Goal: Task Accomplishment & Management: Manage account settings

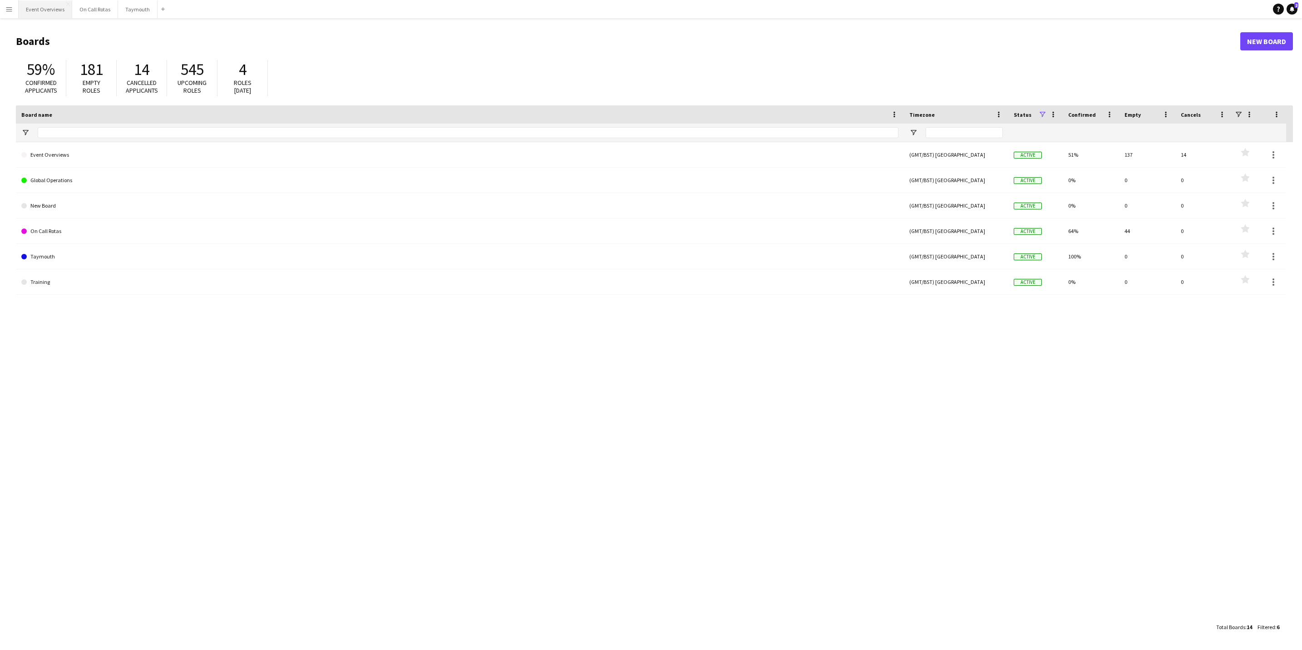
drag, startPoint x: 39, startPoint y: 18, endPoint x: 40, endPoint y: 8, distance: 10.0
click at [39, 18] on main "Boards New Board 59% Confirmed applicants 181 Empty roles 14 Cancelled applican…" at bounding box center [651, 333] width 1302 height 631
click at [40, 7] on button "Event Overviews Close" at bounding box center [46, 9] width 54 height 18
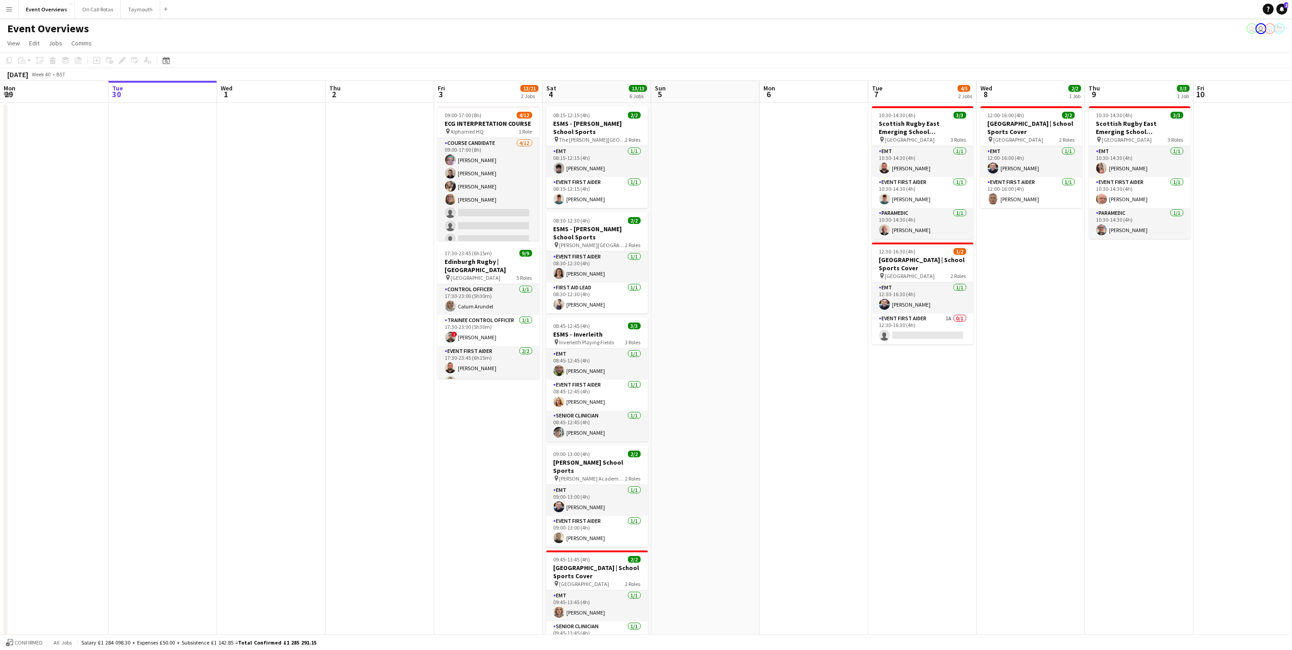
scroll to position [0, 322]
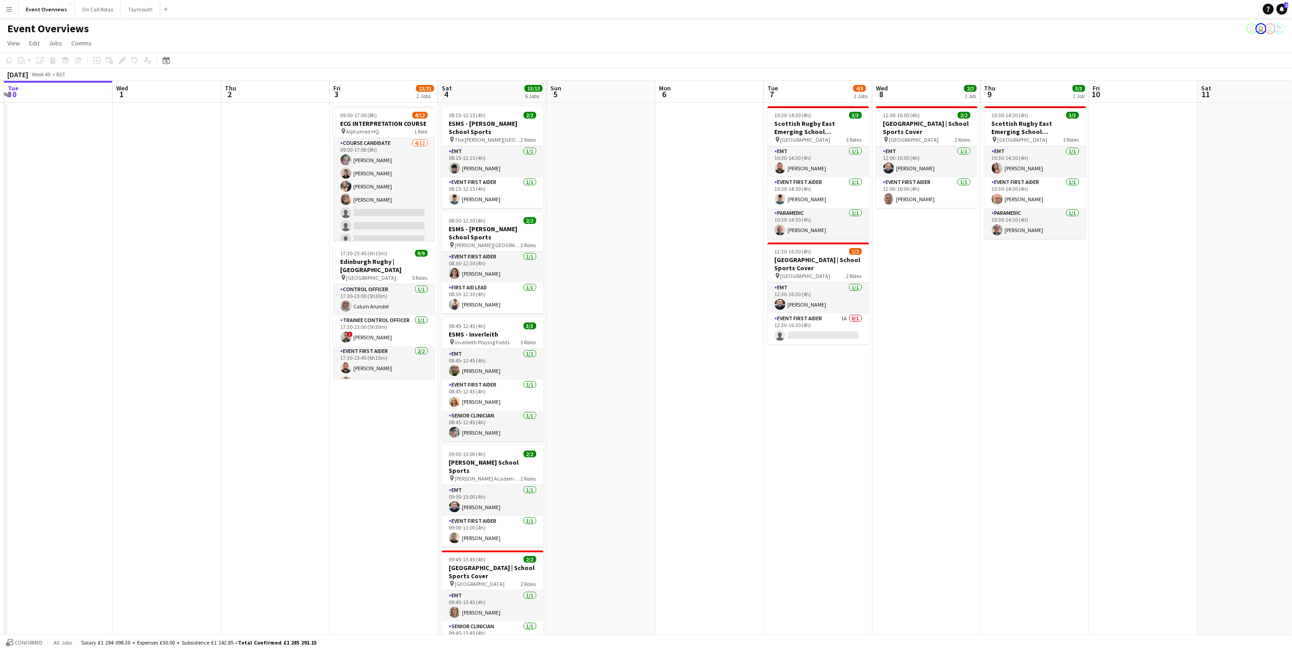
drag, startPoint x: 368, startPoint y: 368, endPoint x: 161, endPoint y: 386, distance: 207.9
click at [161, 386] on app-calendar-viewport "Sat 27 7/7 3 Jobs Sun 28 2/2 1 Job Mon 29 Tue 30 Wed 1 Thu 2 Fri 3 13/21 2 Jobs…" at bounding box center [646, 430] width 1292 height 699
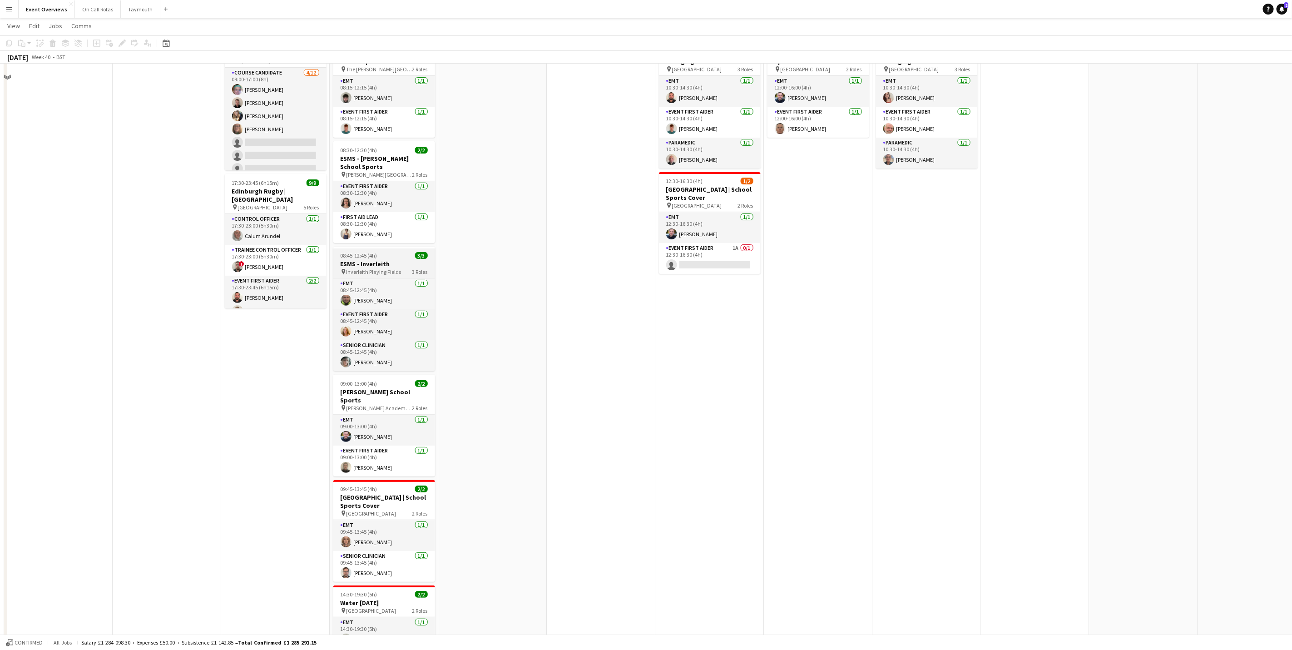
scroll to position [8, 0]
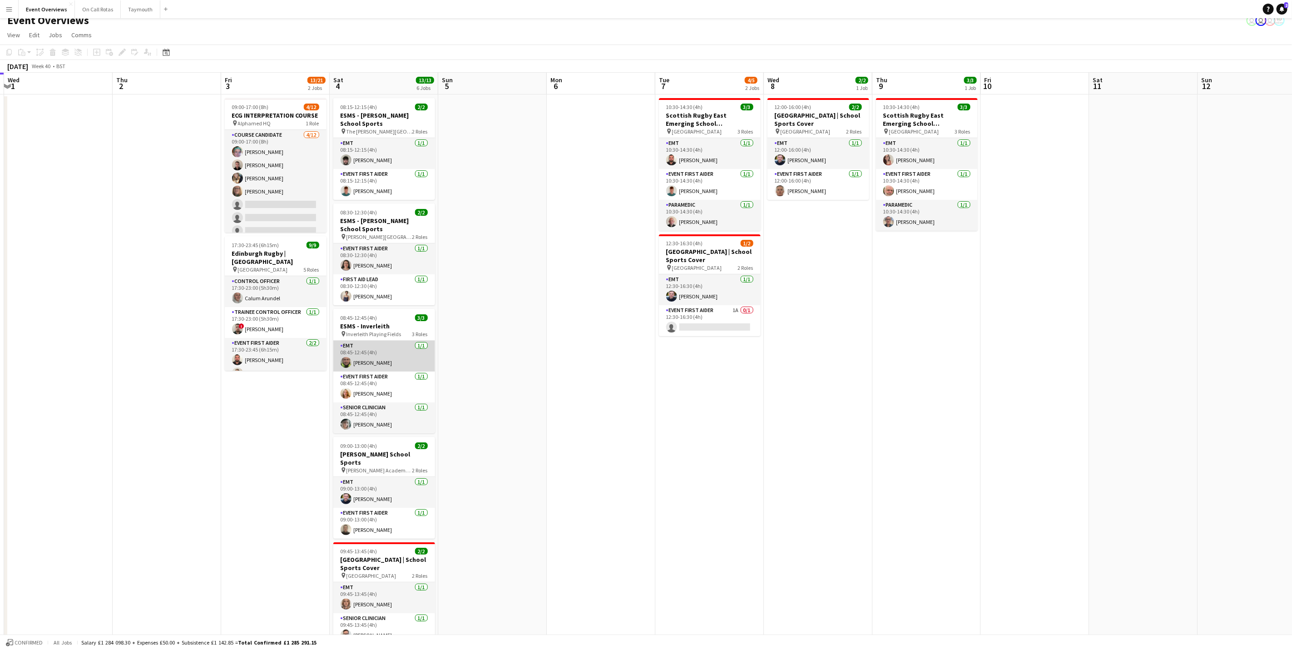
click at [355, 357] on app-card-role "EMT [DATE] 08:45-12:45 (4h) [PERSON_NAME]" at bounding box center [384, 356] width 102 height 31
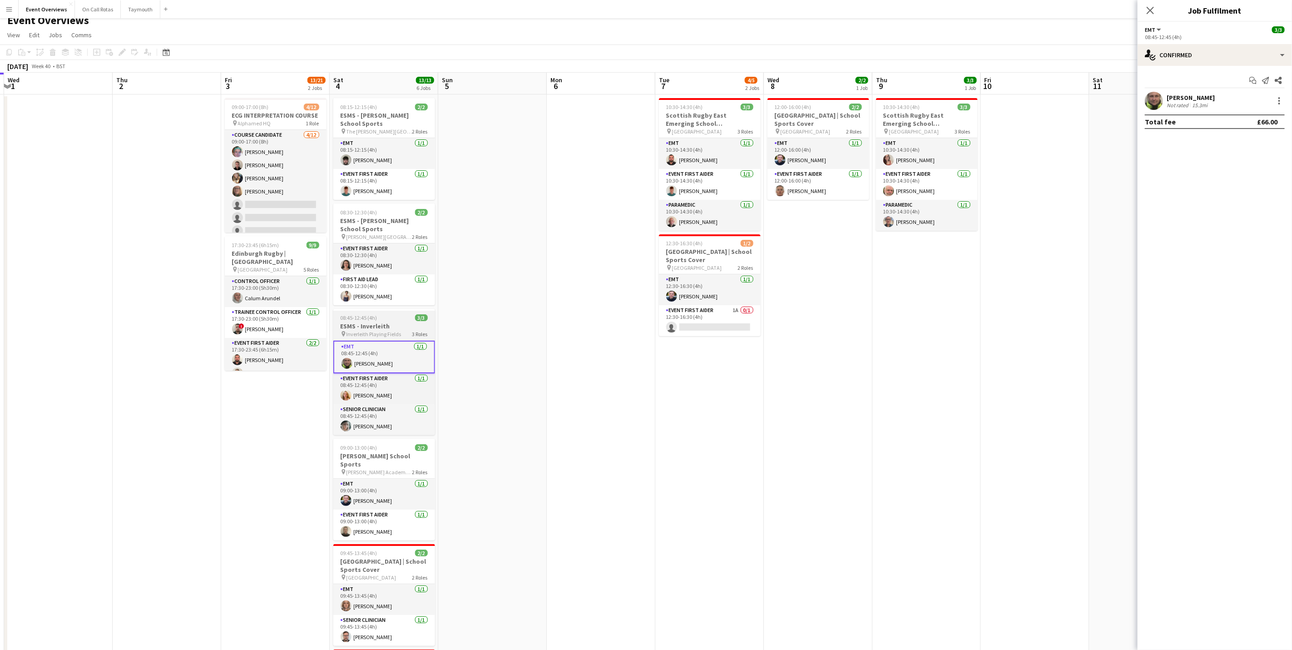
click at [390, 316] on div "08:45-12:45 (4h) 3/3" at bounding box center [384, 317] width 102 height 7
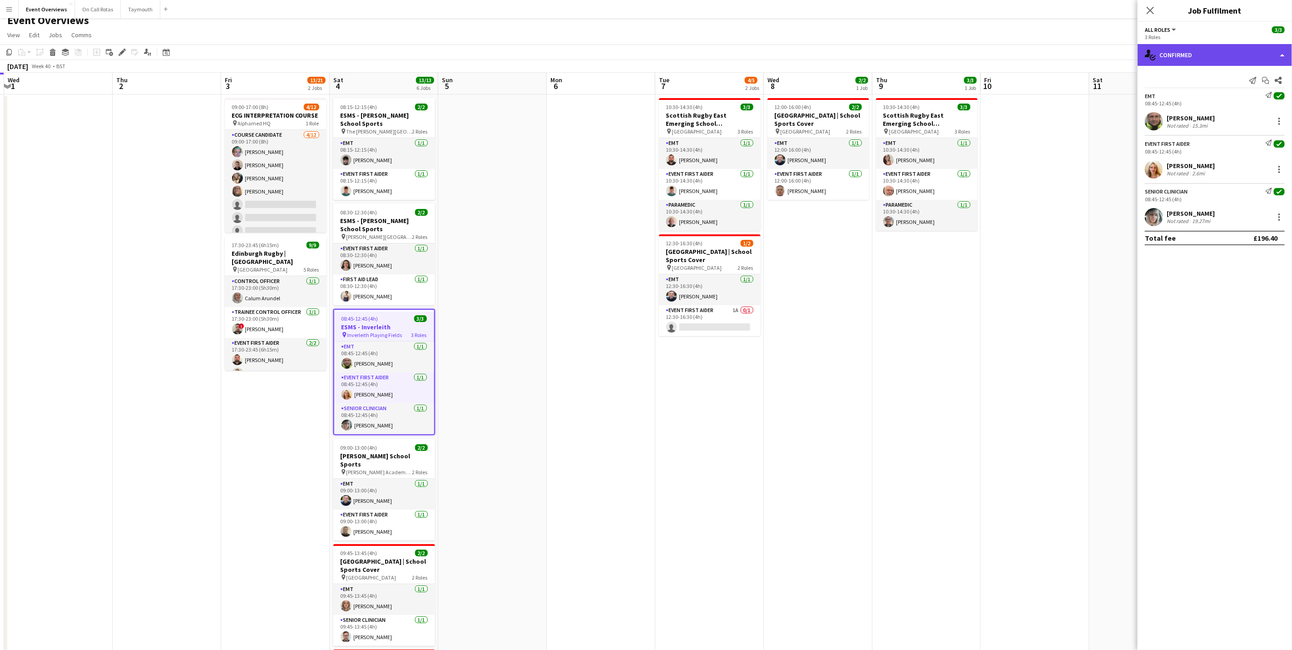
click at [1165, 53] on div "single-neutral-actions-check-2 Confirmed" at bounding box center [1215, 55] width 154 height 22
click at [1239, 89] on div "pen-write Job Details" at bounding box center [1245, 94] width 90 height 18
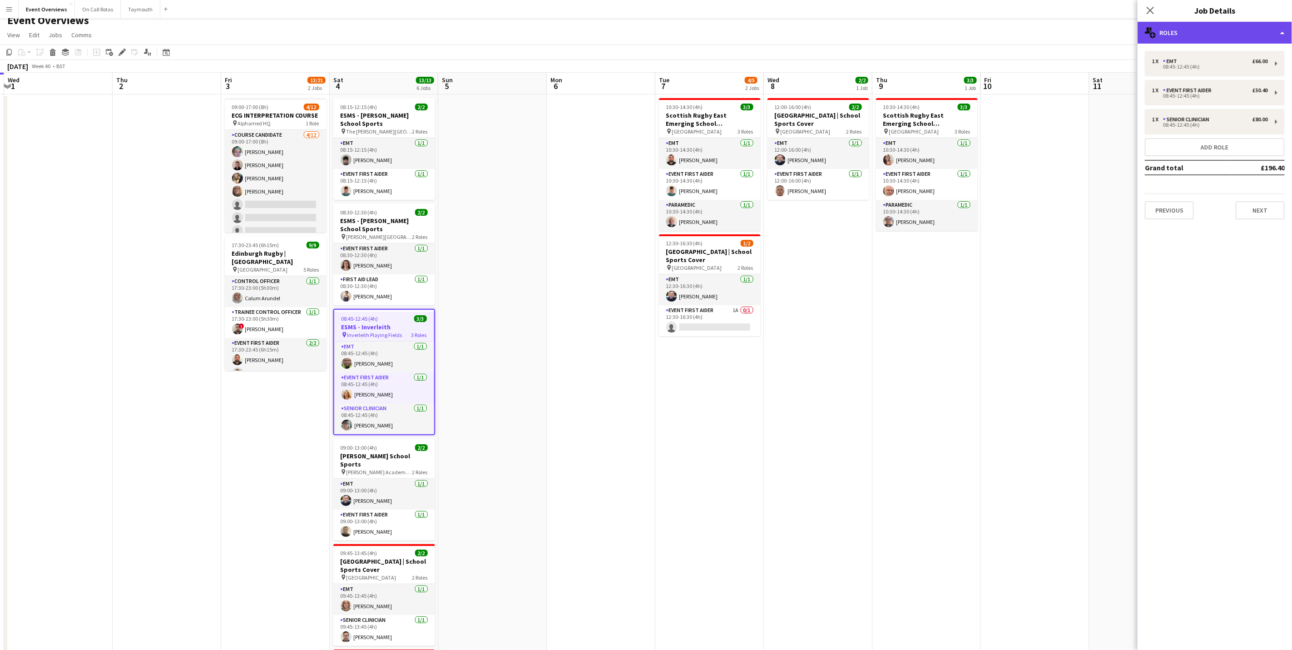
click at [1219, 40] on div "multiple-users-add Roles" at bounding box center [1215, 33] width 154 height 22
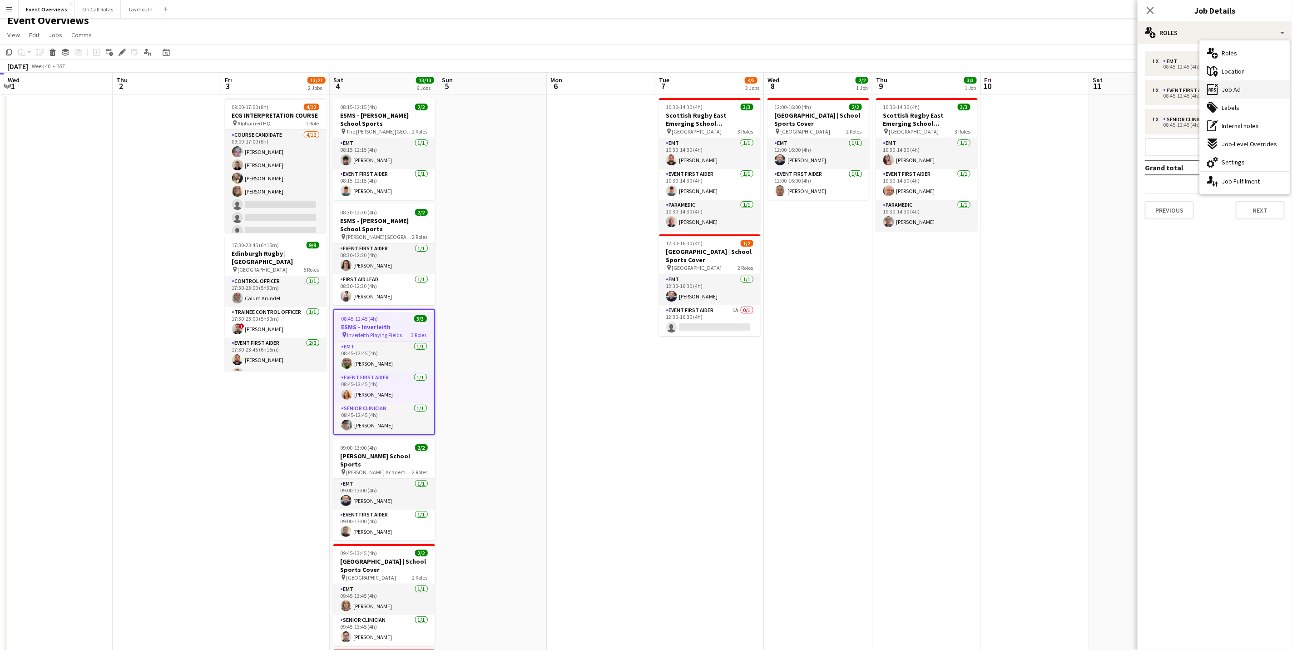
click at [1231, 85] on span "Job Ad" at bounding box center [1231, 89] width 19 height 8
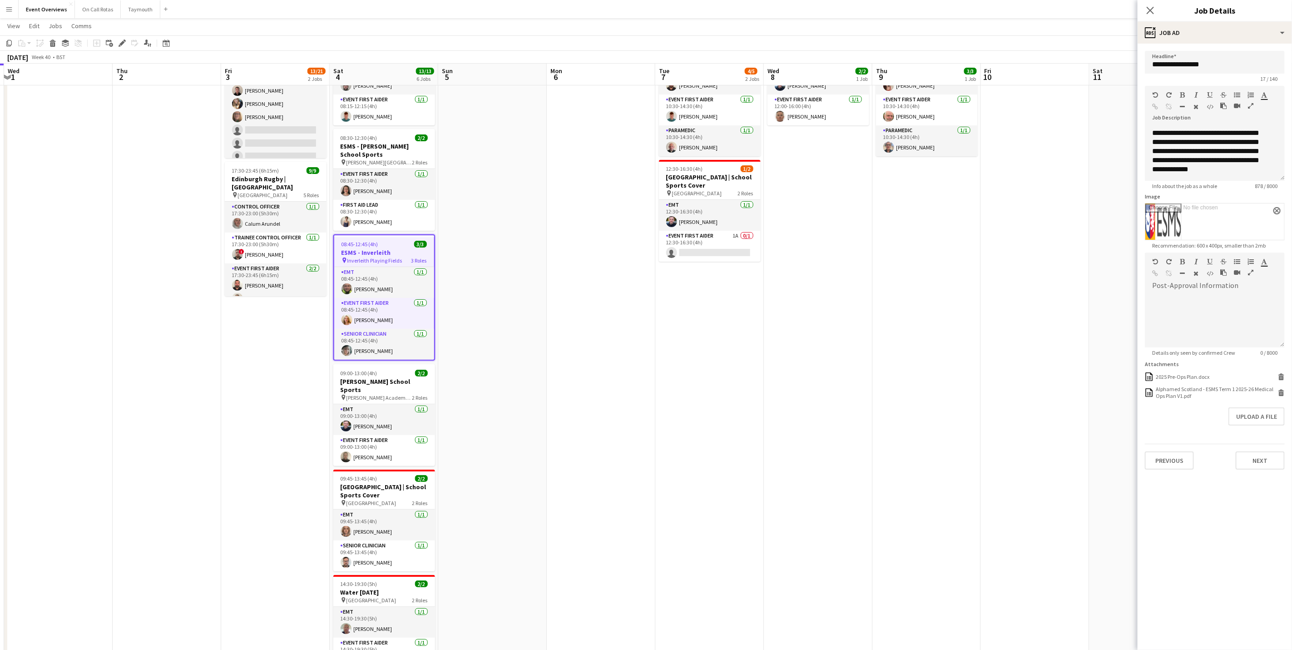
scroll to position [144, 0]
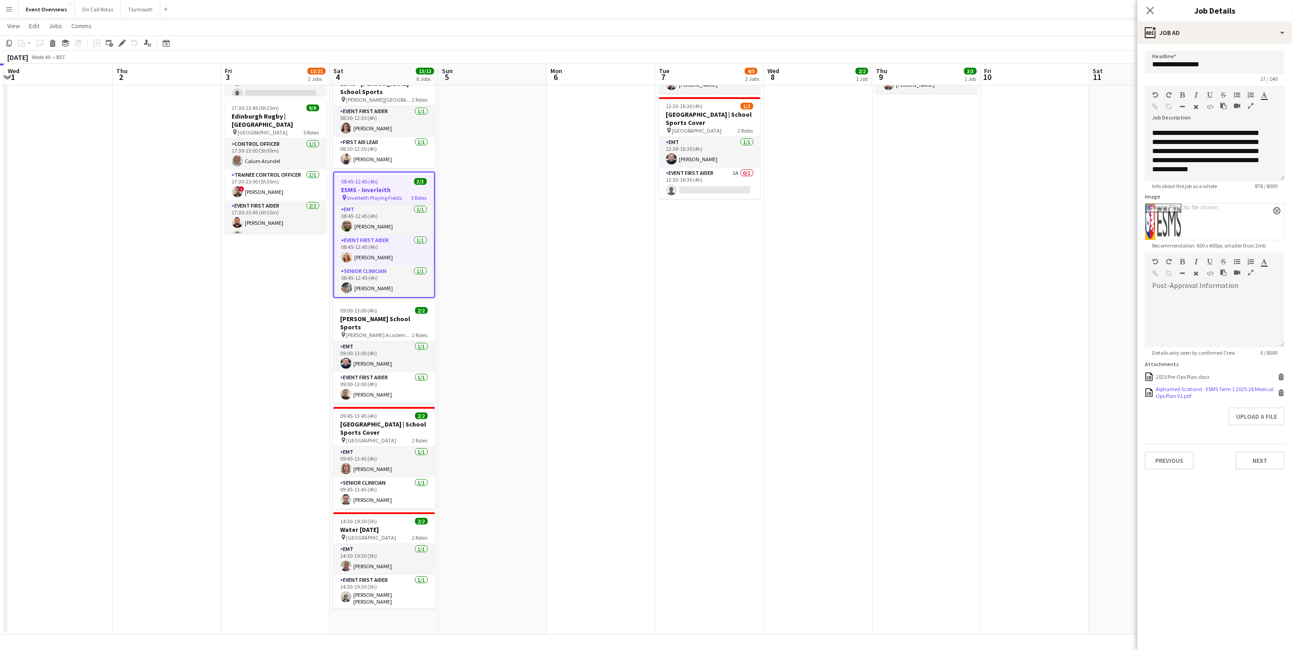
click at [1179, 392] on div "Alphamed Scotland - ESMS Term 1 2025-26 Medical Ops Plan V1.pdf" at bounding box center [1216, 393] width 120 height 14
click at [1147, 18] on div "Close pop-in" at bounding box center [1150, 10] width 25 height 21
click at [1148, 15] on app-icon "Close pop-in" at bounding box center [1150, 10] width 13 height 13
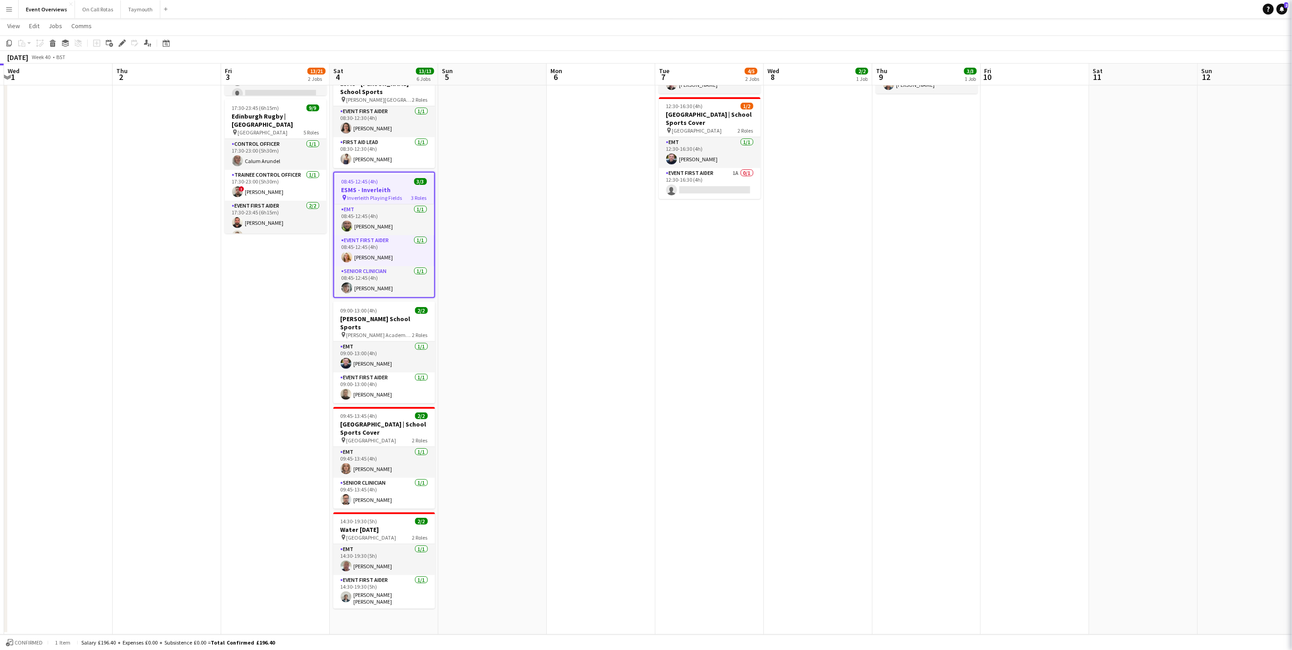
click at [1154, 6] on app-navbar "Menu Boards Boards Boards All jobs Status Workforce Workforce My Workforce Recr…" at bounding box center [646, 9] width 1292 height 18
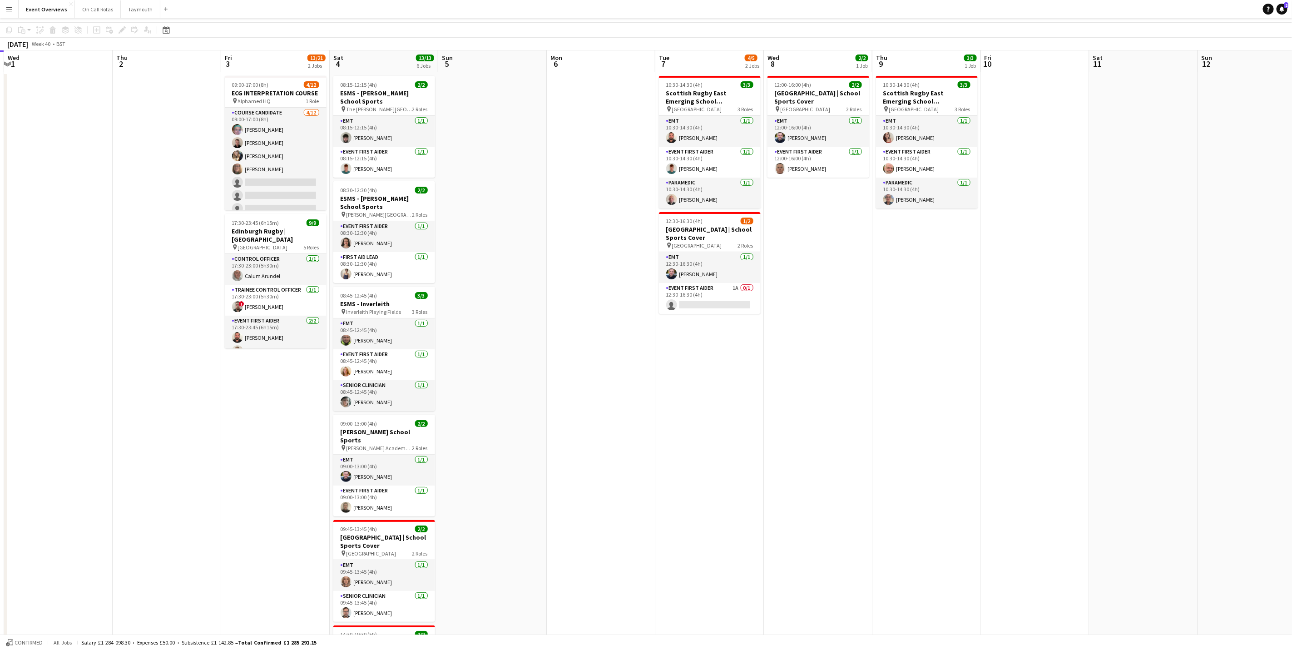
scroll to position [0, 0]
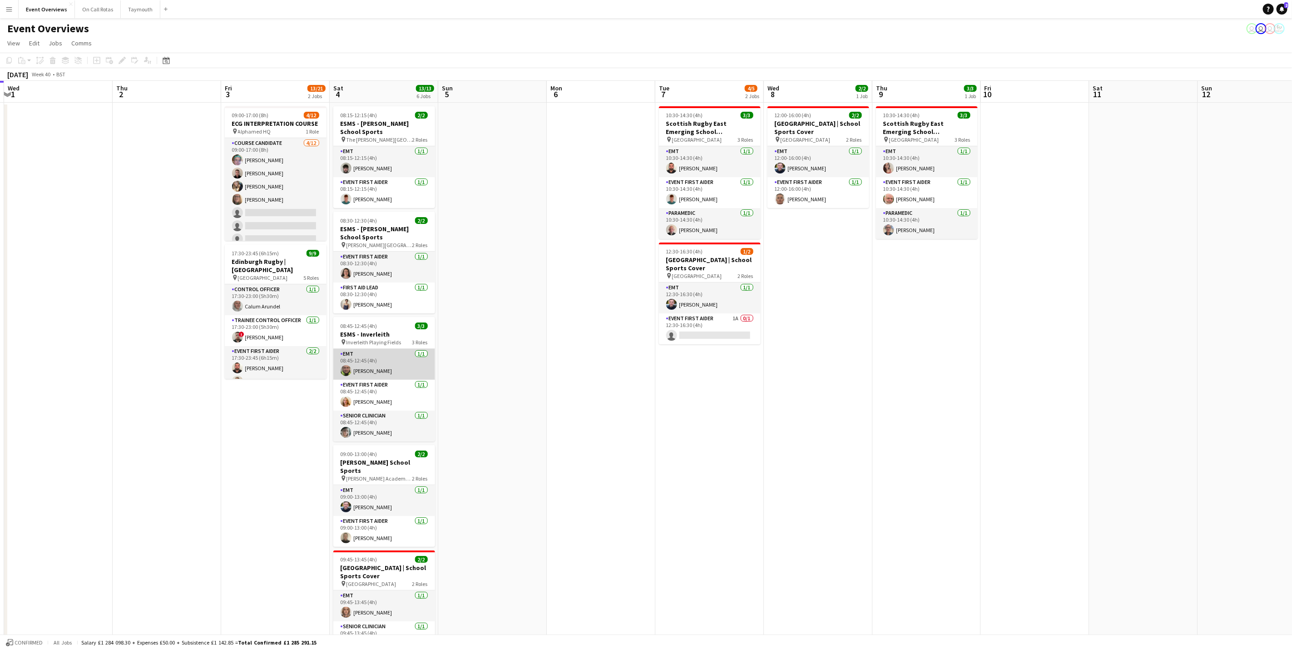
click at [381, 363] on app-card-role "EMT [DATE] 08:45-12:45 (4h) [PERSON_NAME]" at bounding box center [384, 364] width 102 height 31
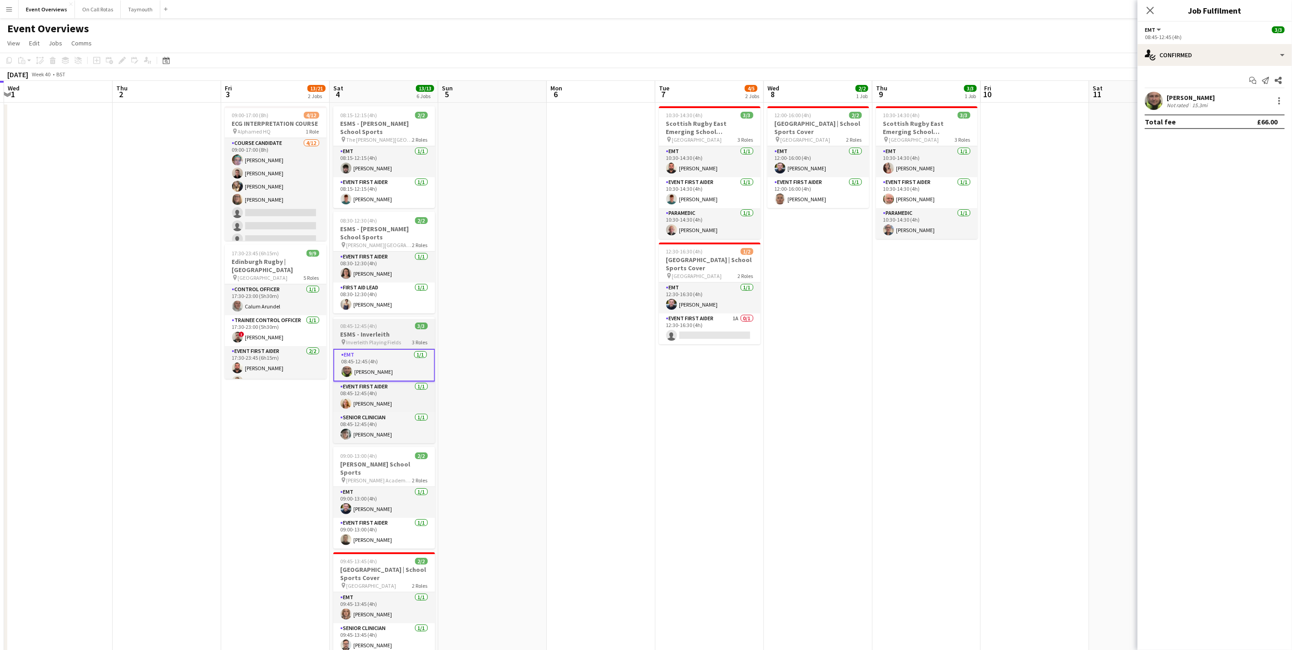
click at [379, 345] on span "Inverleith Playing Fields" at bounding box center [373, 342] width 55 height 7
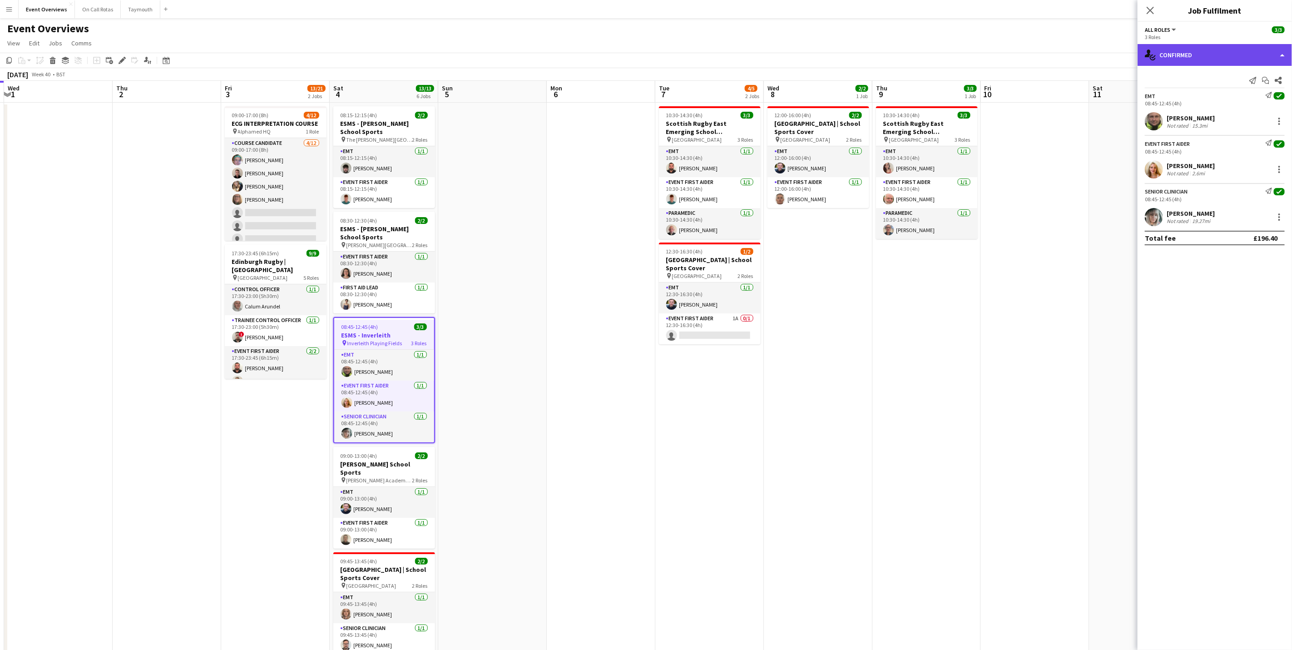
click at [1210, 59] on div "single-neutral-actions-check-2 Confirmed" at bounding box center [1215, 55] width 154 height 22
click at [1218, 97] on div "pen-write Job Details" at bounding box center [1245, 94] width 90 height 18
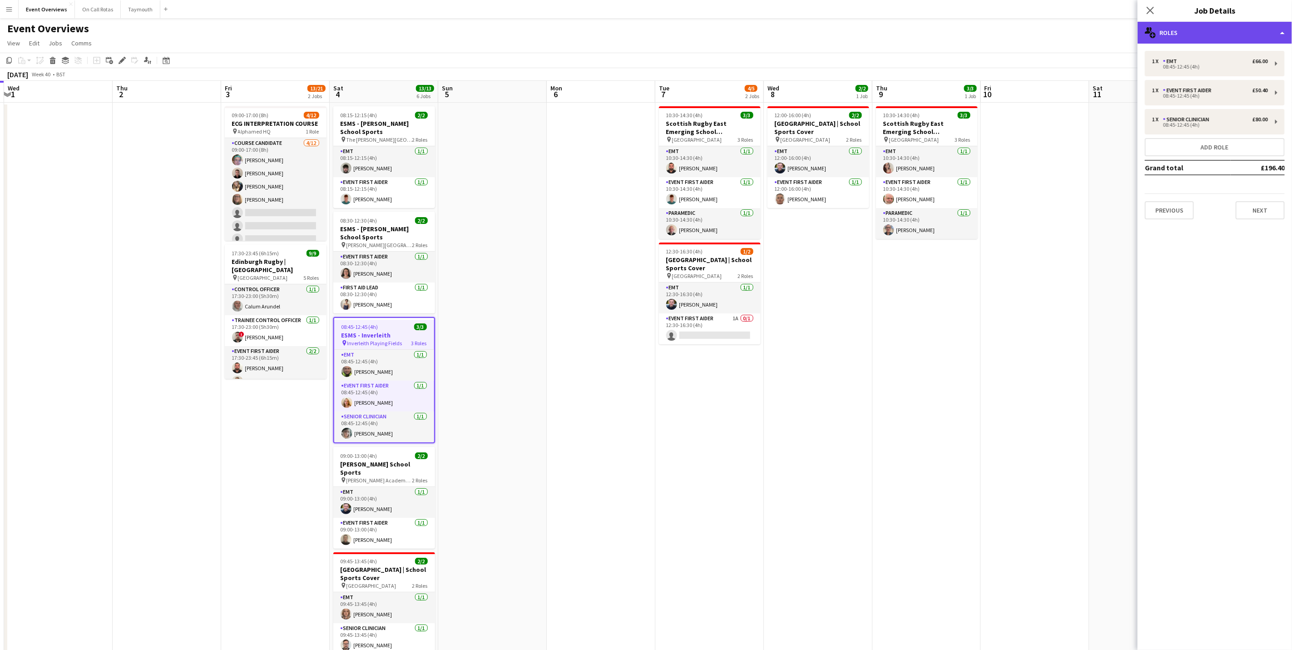
click at [1200, 40] on div "multiple-users-add Roles" at bounding box center [1215, 33] width 154 height 22
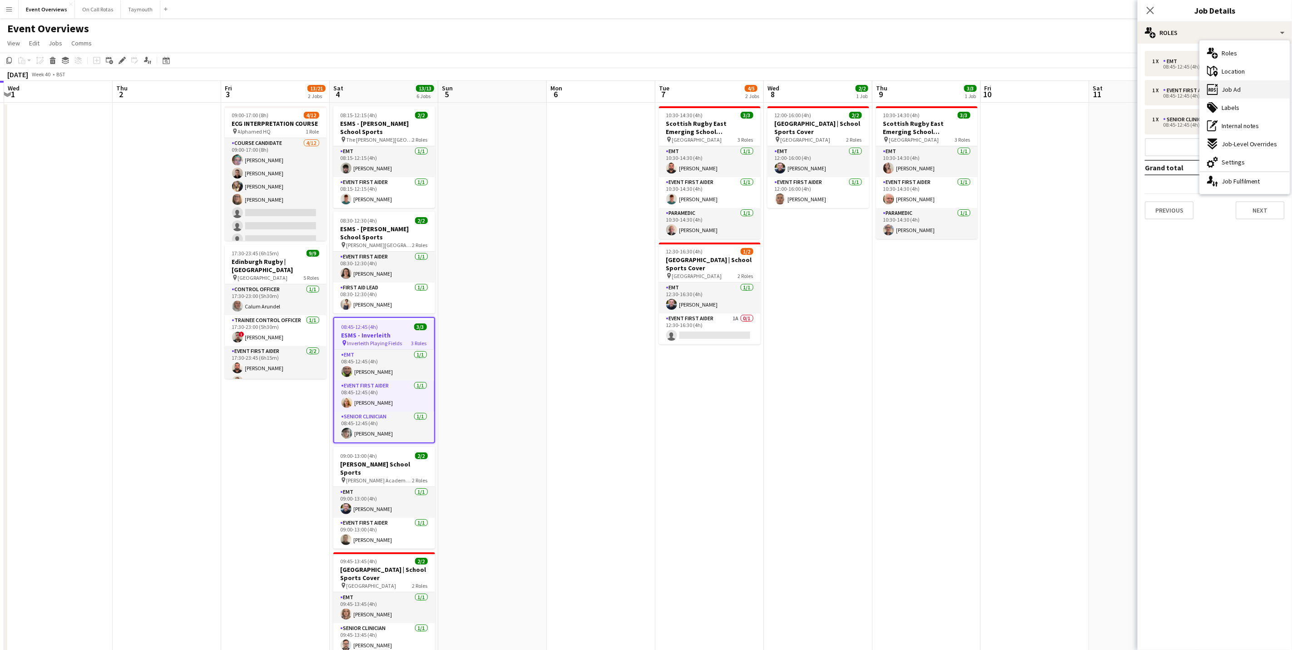
click at [1229, 80] on div "ads-window Job Ad" at bounding box center [1245, 89] width 90 height 18
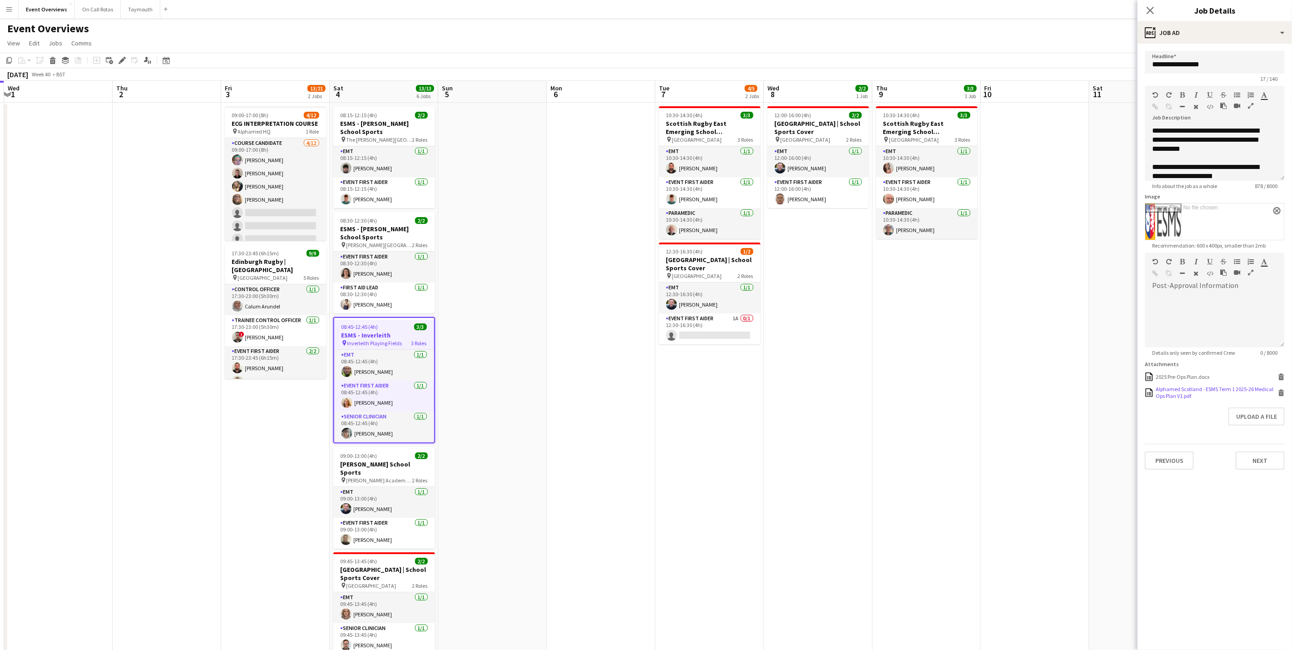
click at [1207, 396] on div "Alphamed Scotland - ESMS Term 1 2025-26 Medical Ops Plan V1.pdf" at bounding box center [1216, 393] width 120 height 14
click at [1153, 12] on icon "Close pop-in" at bounding box center [1150, 10] width 9 height 9
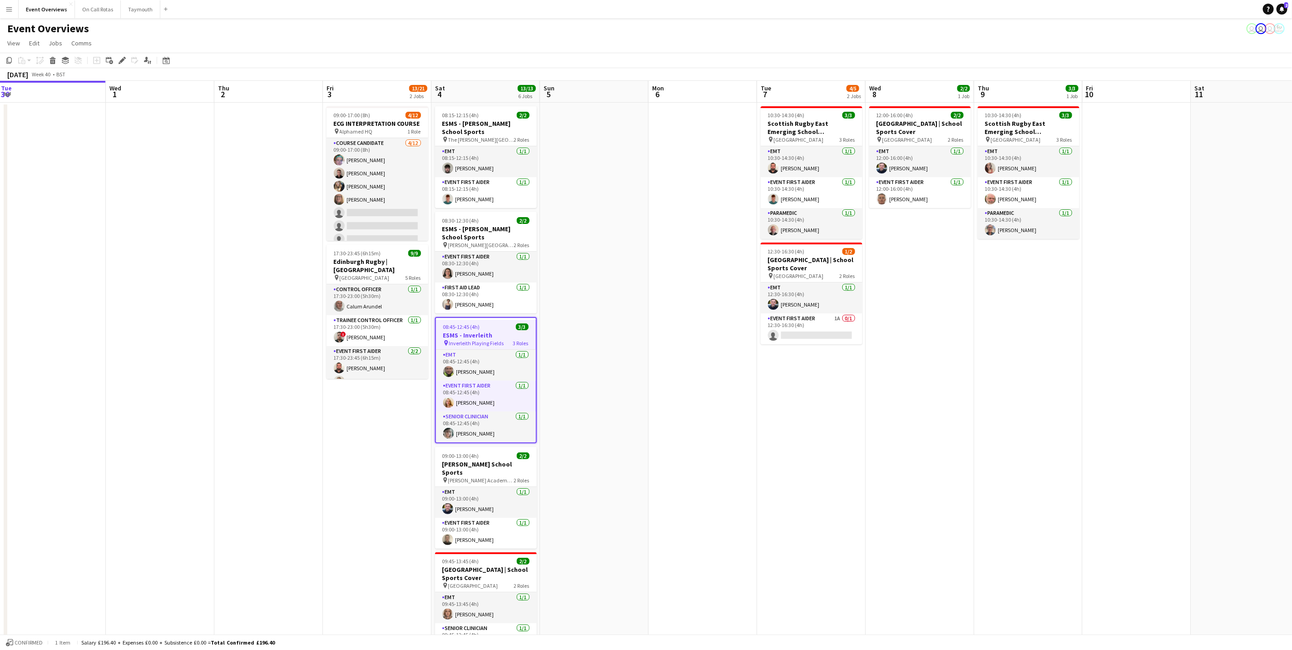
scroll to position [0, 201]
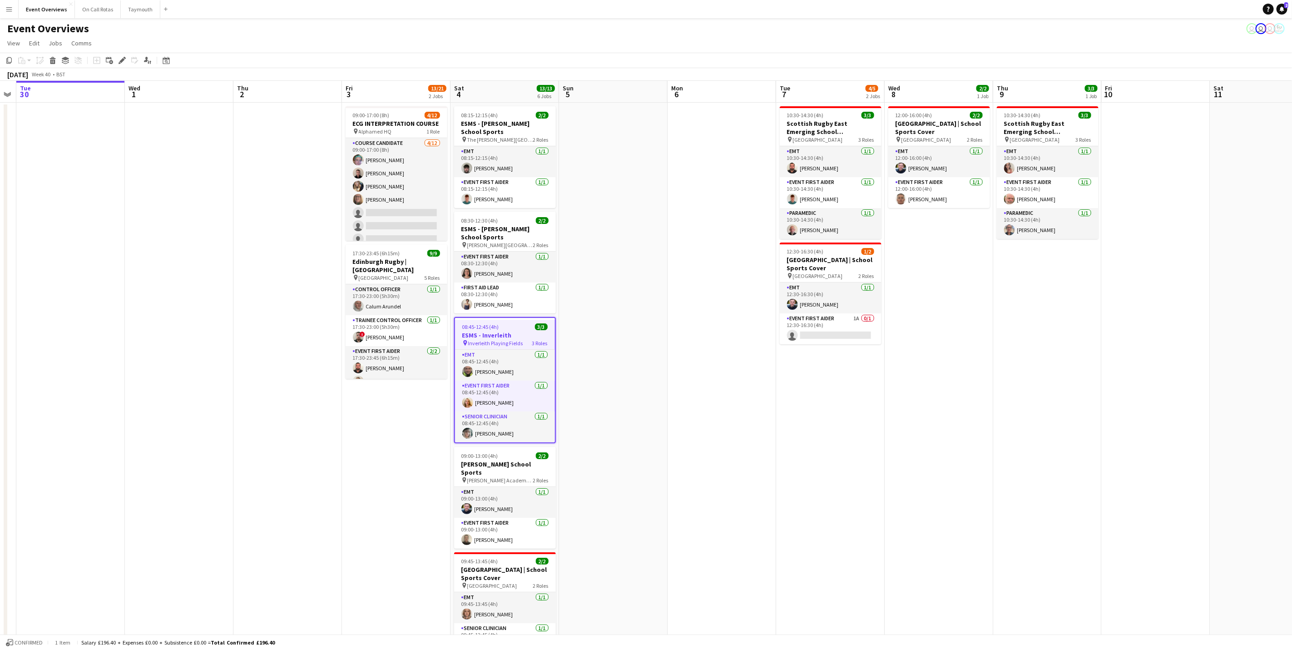
drag, startPoint x: 500, startPoint y: 475, endPoint x: 620, endPoint y: 486, distance: 120.8
click at [620, 486] on app-calendar-viewport "Sun 28 2/2 1 Job Mon 29 Tue 30 Wed 1 Thu 2 Fri 3 13/21 2 Jobs Sat 4 13/13 6 Job…" at bounding box center [646, 430] width 1292 height 699
click at [716, 334] on app-date-cell at bounding box center [722, 441] width 109 height 677
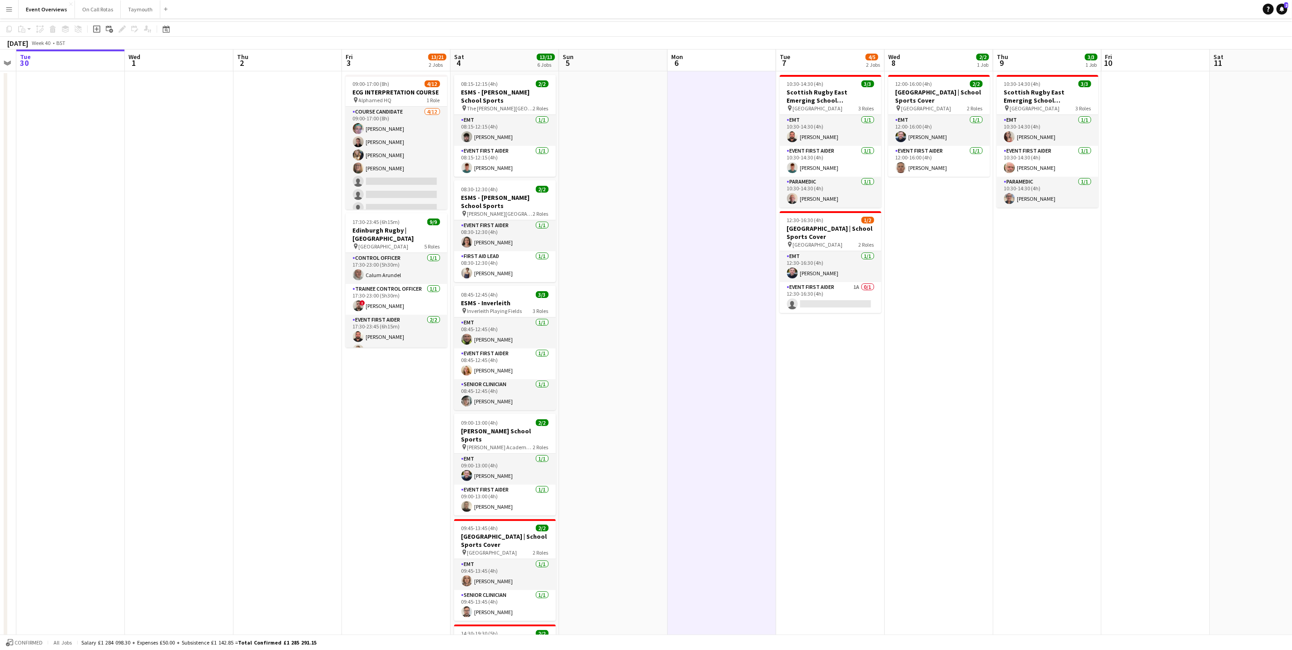
scroll to position [0, 0]
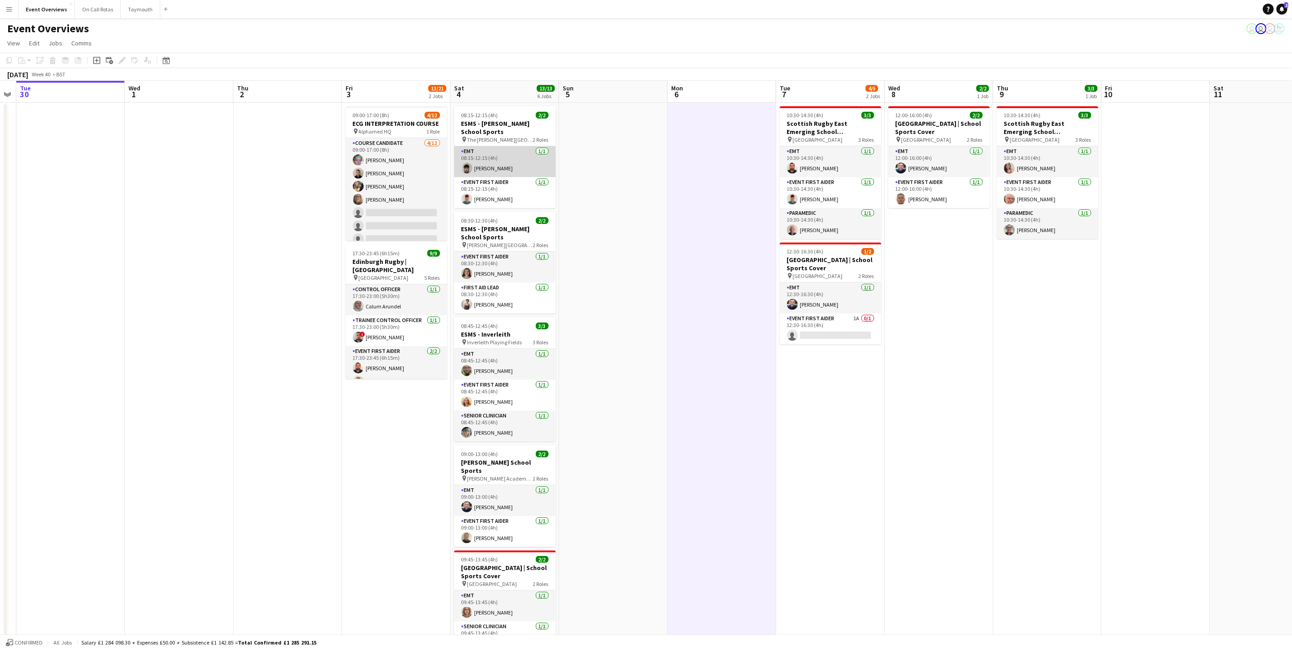
click at [488, 172] on app-card-role "EMT [DATE] 08:15-12:15 (4h) [PERSON_NAME]" at bounding box center [505, 161] width 102 height 31
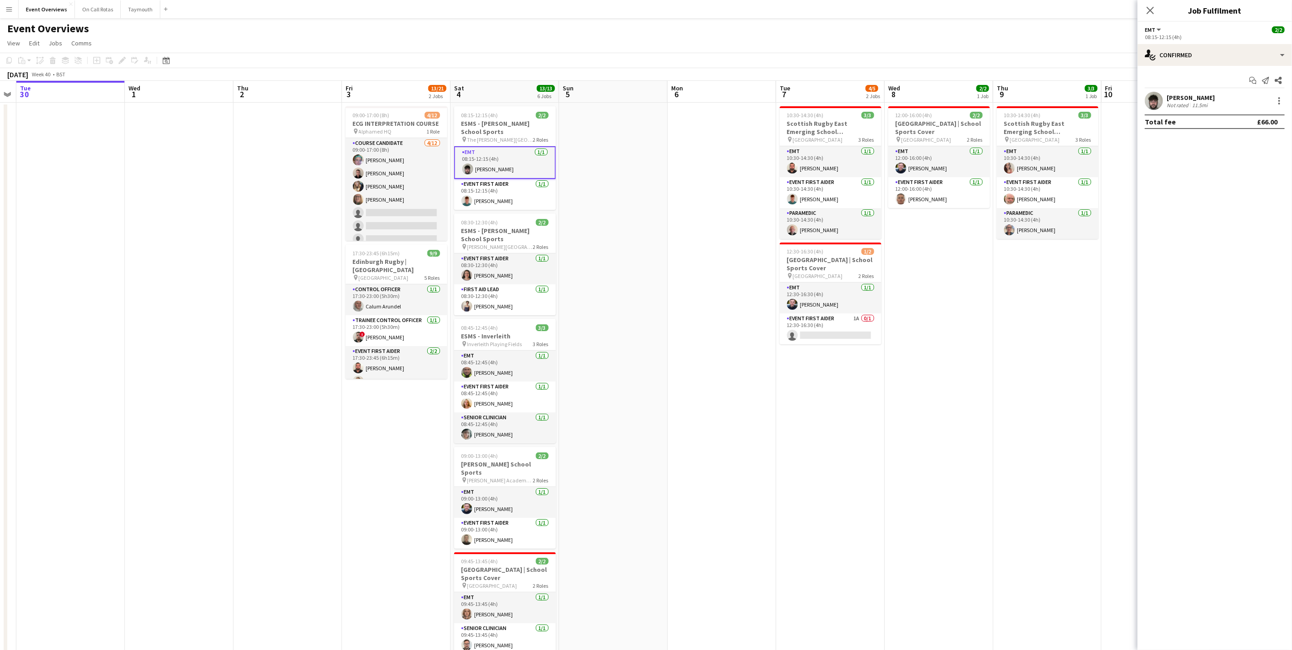
click at [1204, 100] on div "[PERSON_NAME]" at bounding box center [1191, 98] width 48 height 8
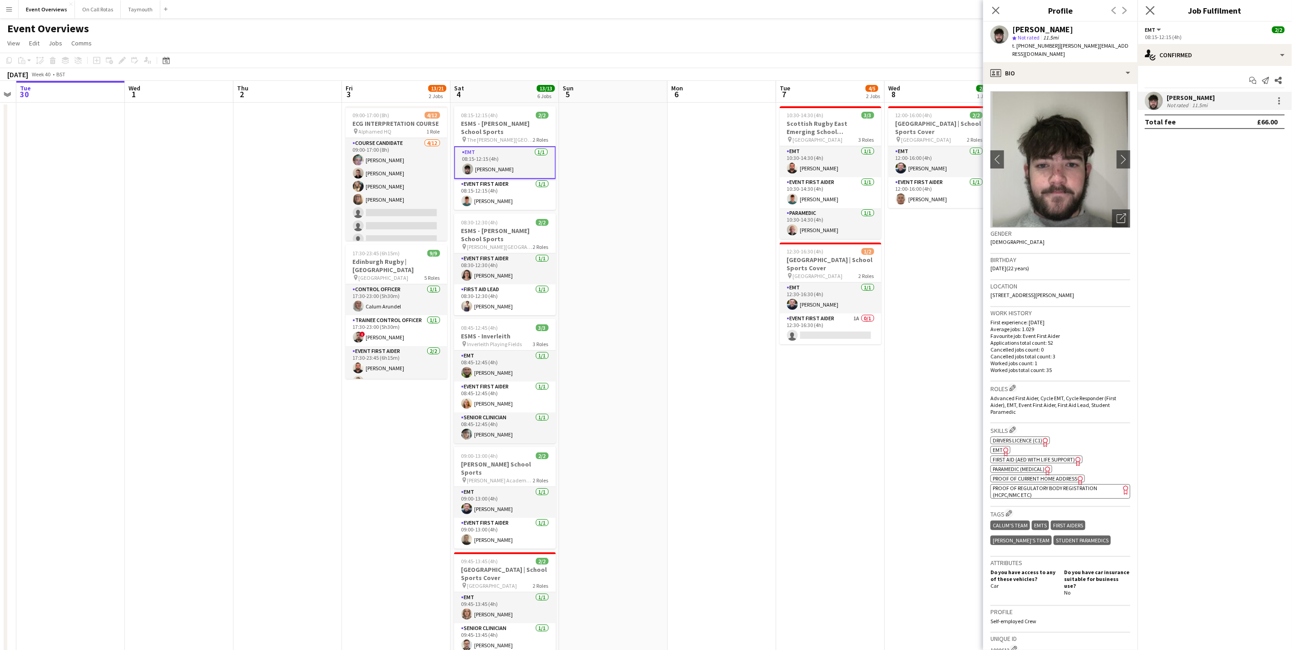
click at [1153, 5] on app-icon "Close pop-in" at bounding box center [1150, 10] width 13 height 13
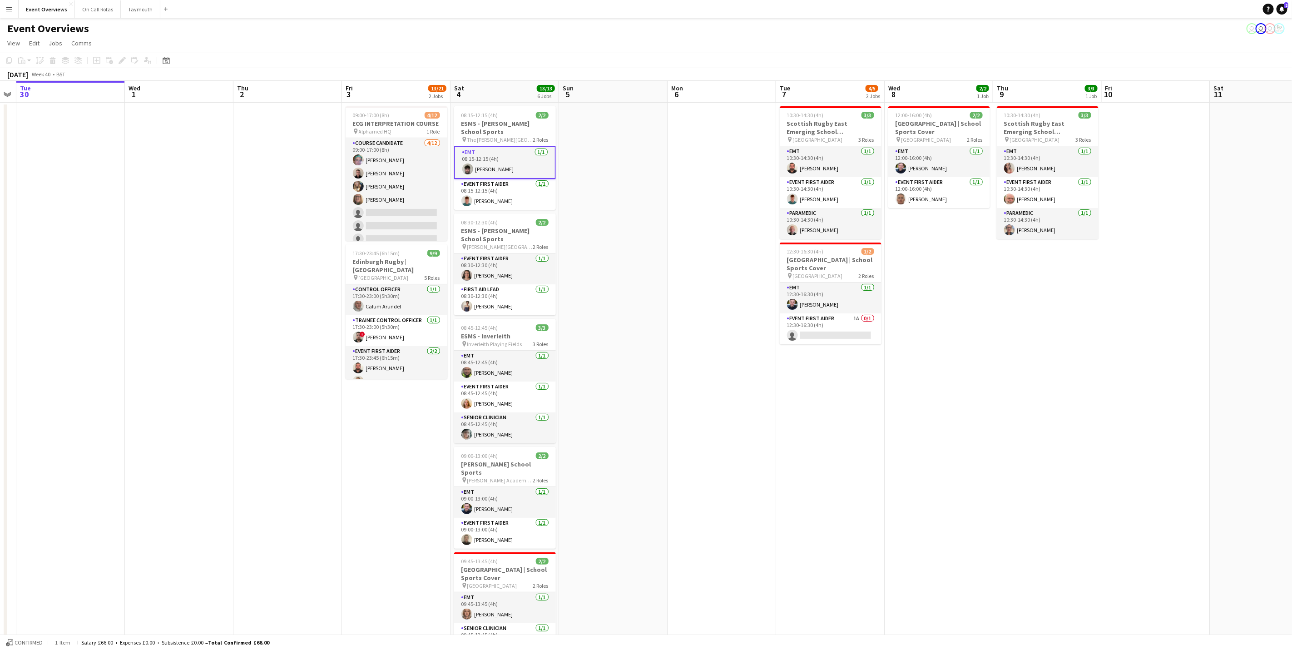
click at [480, 168] on app-card-role "EMT [DATE] 08:15-12:15 (4h) [PERSON_NAME]" at bounding box center [505, 162] width 102 height 33
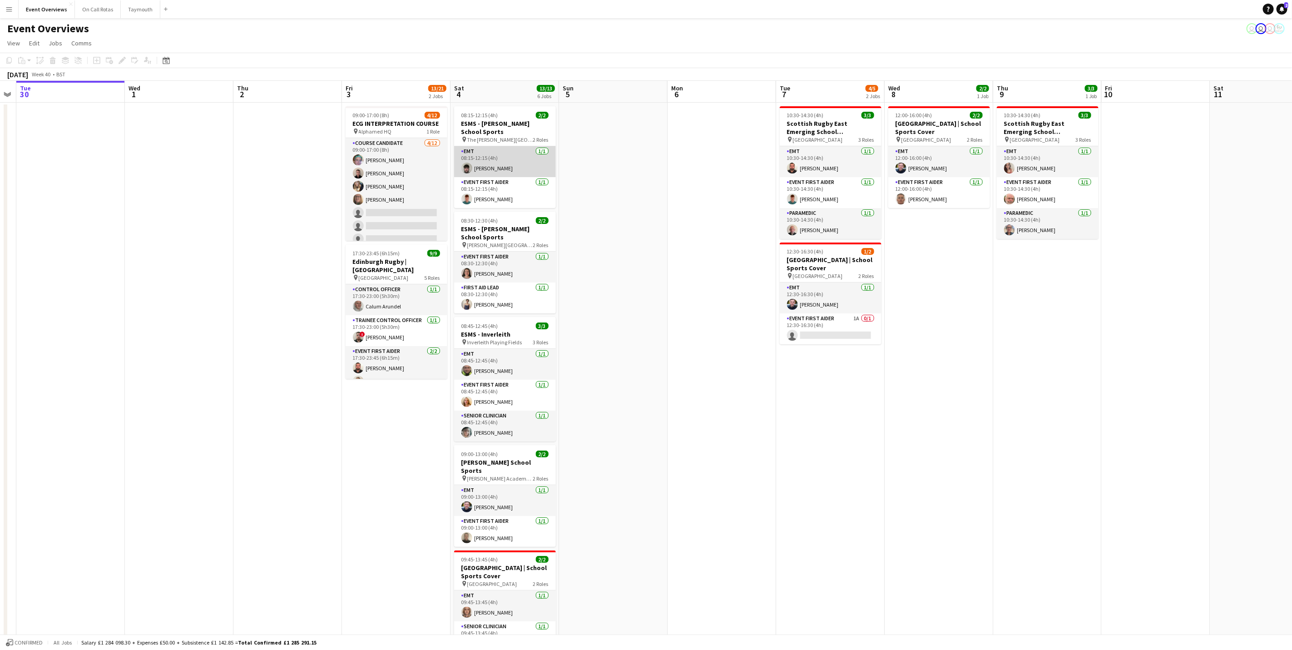
click at [480, 169] on app-card-role "EMT [DATE] 08:15-12:15 (4h) [PERSON_NAME]" at bounding box center [505, 161] width 102 height 31
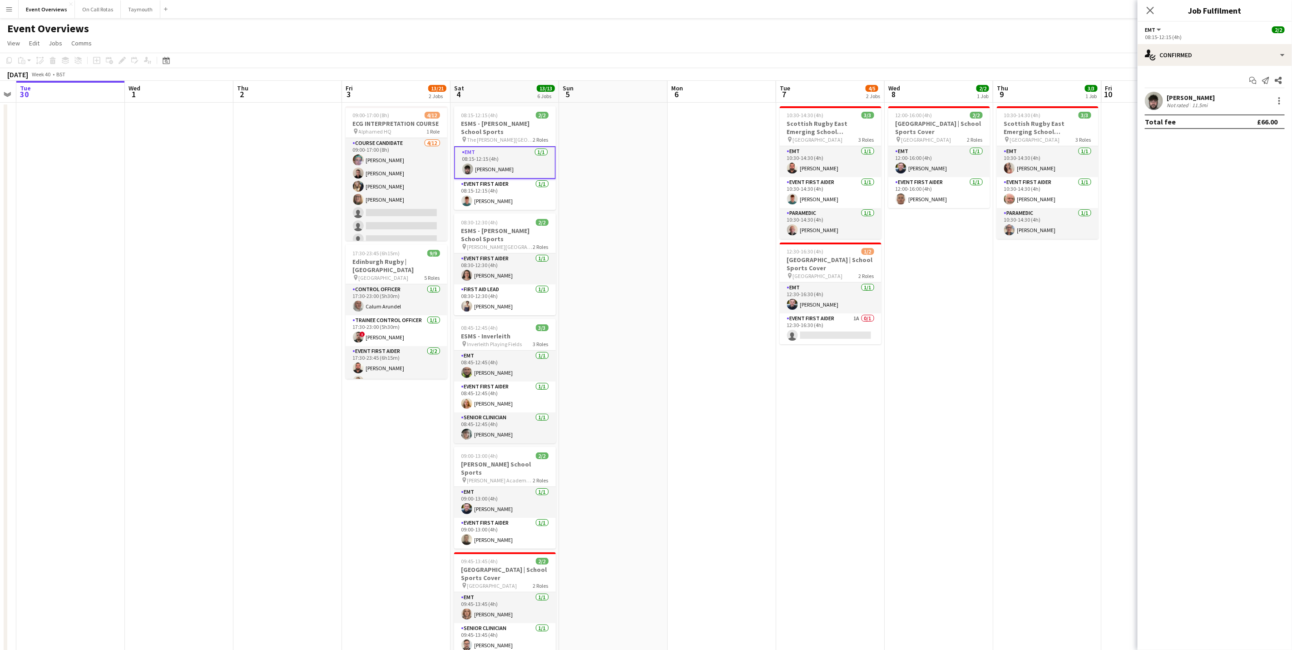
click at [1193, 107] on div "11.5mi" at bounding box center [1199, 105] width 19 height 7
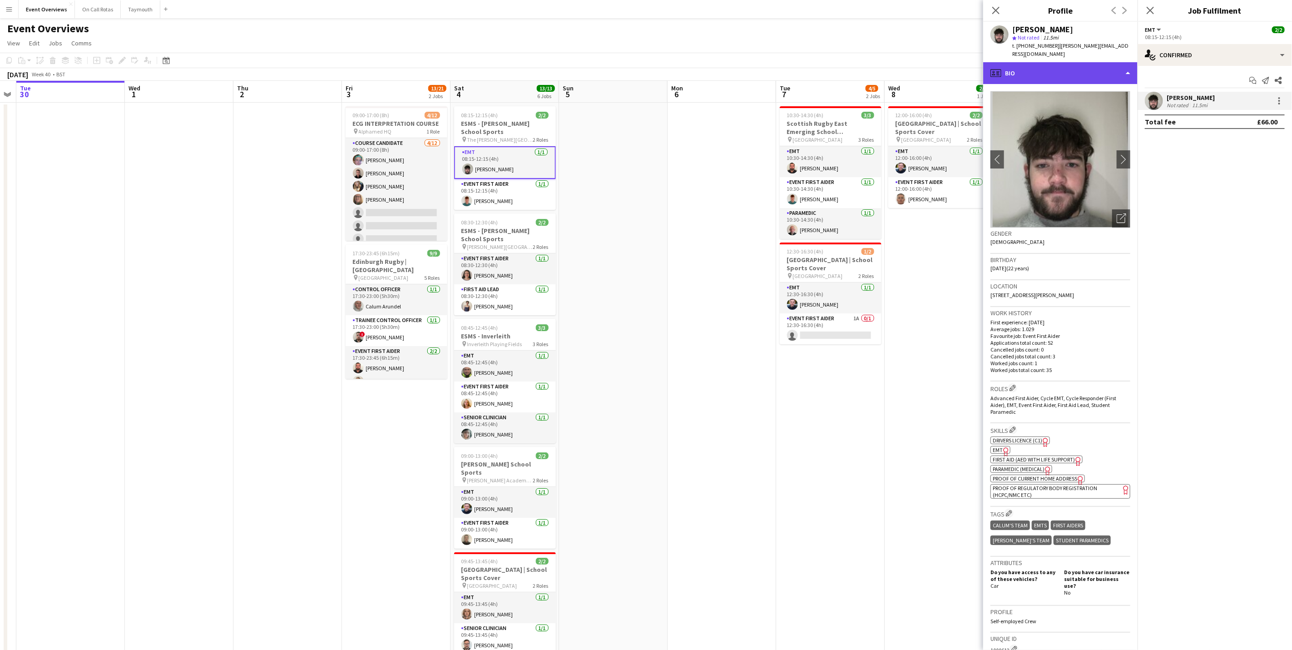
click at [1044, 71] on div "profile Bio" at bounding box center [1060, 73] width 154 height 22
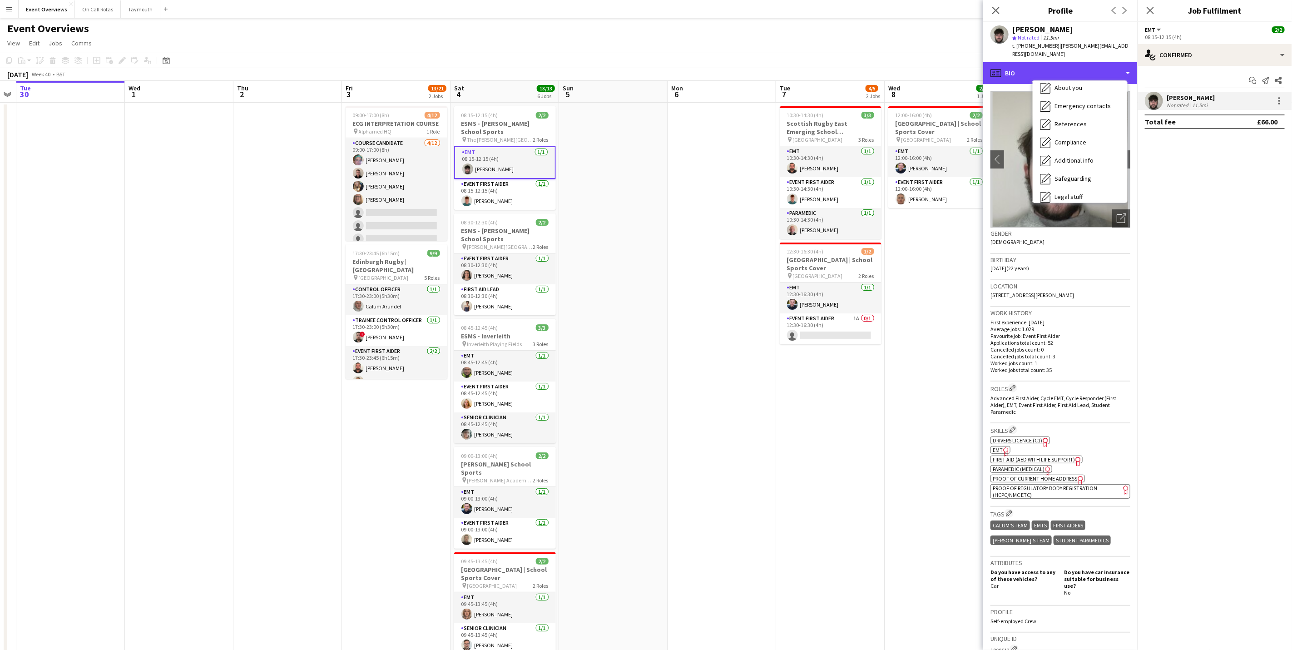
scroll to position [158, 0]
click at [1093, 181] on div "Calendar Calendar" at bounding box center [1080, 190] width 94 height 18
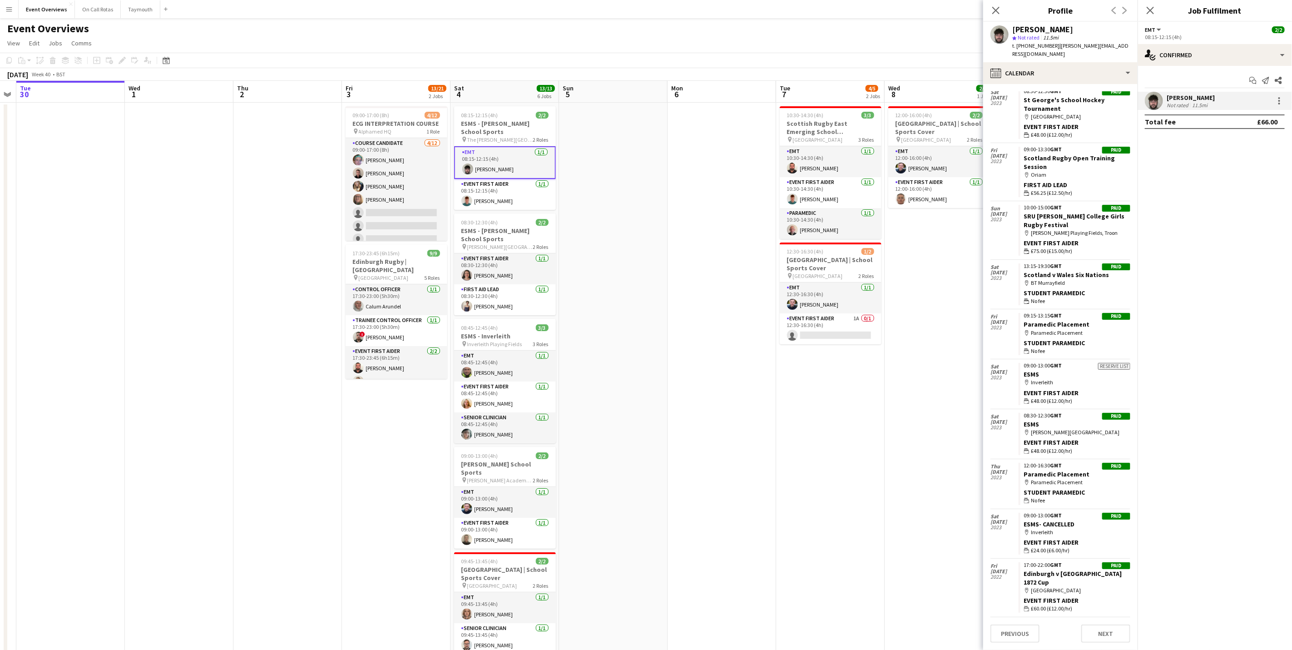
scroll to position [1817, 0]
click at [1150, 14] on icon "Close pop-in" at bounding box center [1150, 10] width 9 height 9
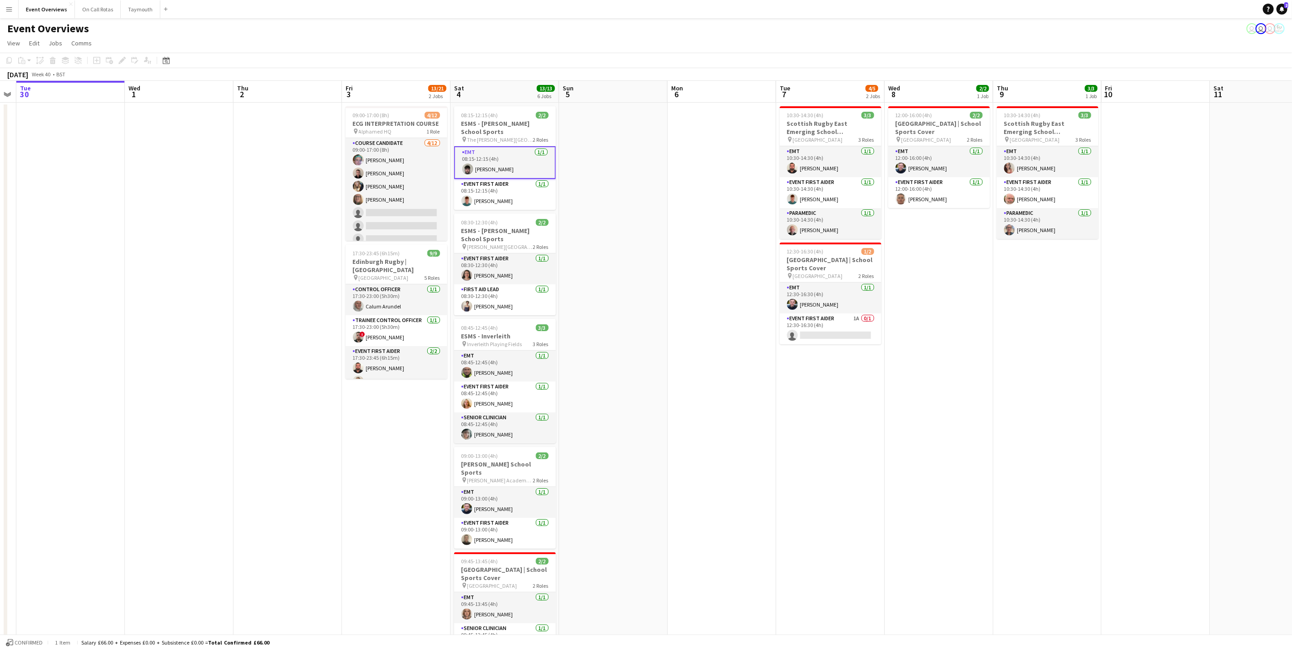
click at [569, 35] on app-page-menu "View Day view expanded Day view collapsed Month view Date picker Jump to [DATE]…" at bounding box center [646, 43] width 1292 height 17
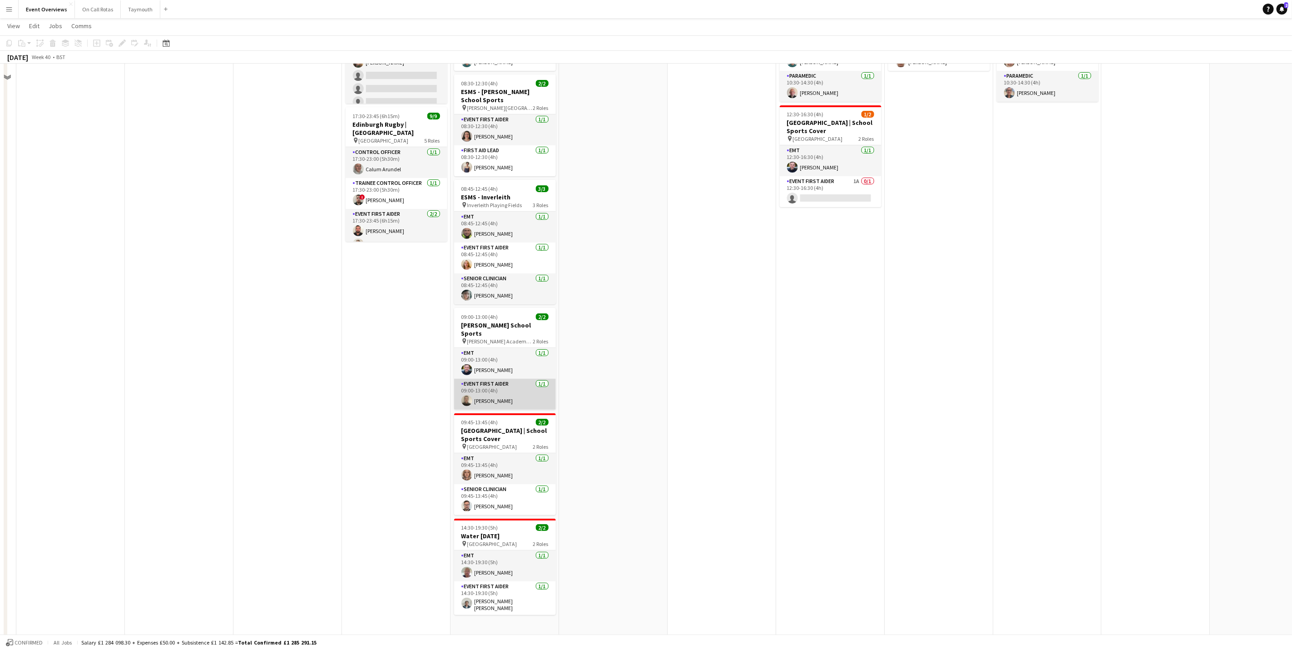
scroll to position [0, 0]
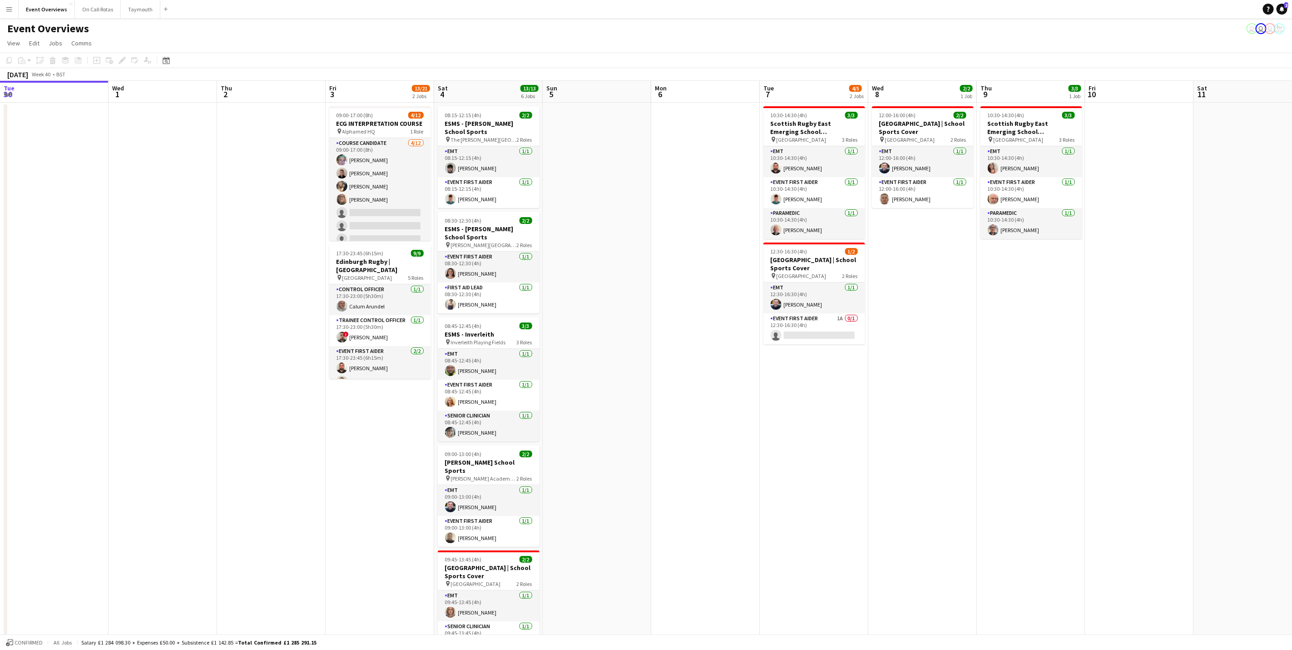
drag, startPoint x: 190, startPoint y: 298, endPoint x: 960, endPoint y: 259, distance: 770.8
click at [960, 259] on app-calendar-viewport "Sun 28 2/2 1 Job Mon 29 Tue 30 Wed 1 Thu 2 Fri 3 13/21 2 Jobs Sat 4 13/13 6 Job…" at bounding box center [646, 430] width 1292 height 699
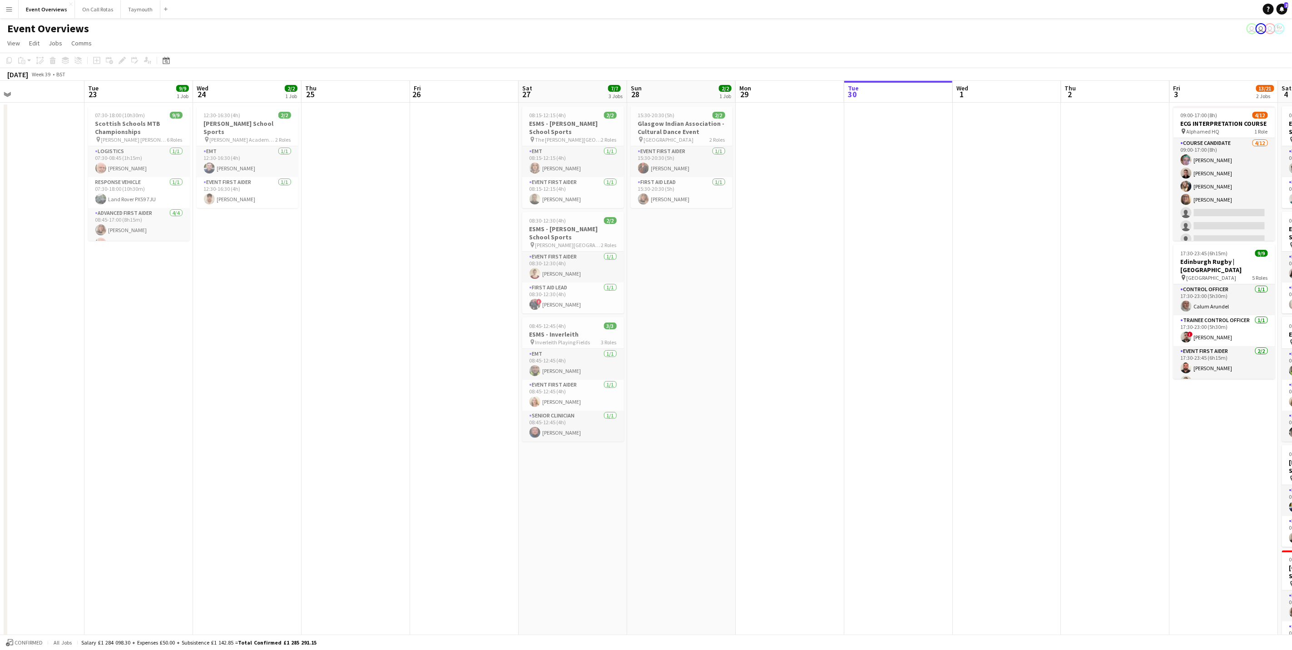
scroll to position [0, 240]
drag, startPoint x: 626, startPoint y: 354, endPoint x: 1011, endPoint y: 324, distance: 386.3
click at [1011, 324] on app-calendar-viewport "Sat 20 30/30 4 Jobs Sun 21 17/17 1 Job Mon 22 Tue 23 9/9 1 Job Wed 24 2/2 1 Job…" at bounding box center [646, 430] width 1292 height 699
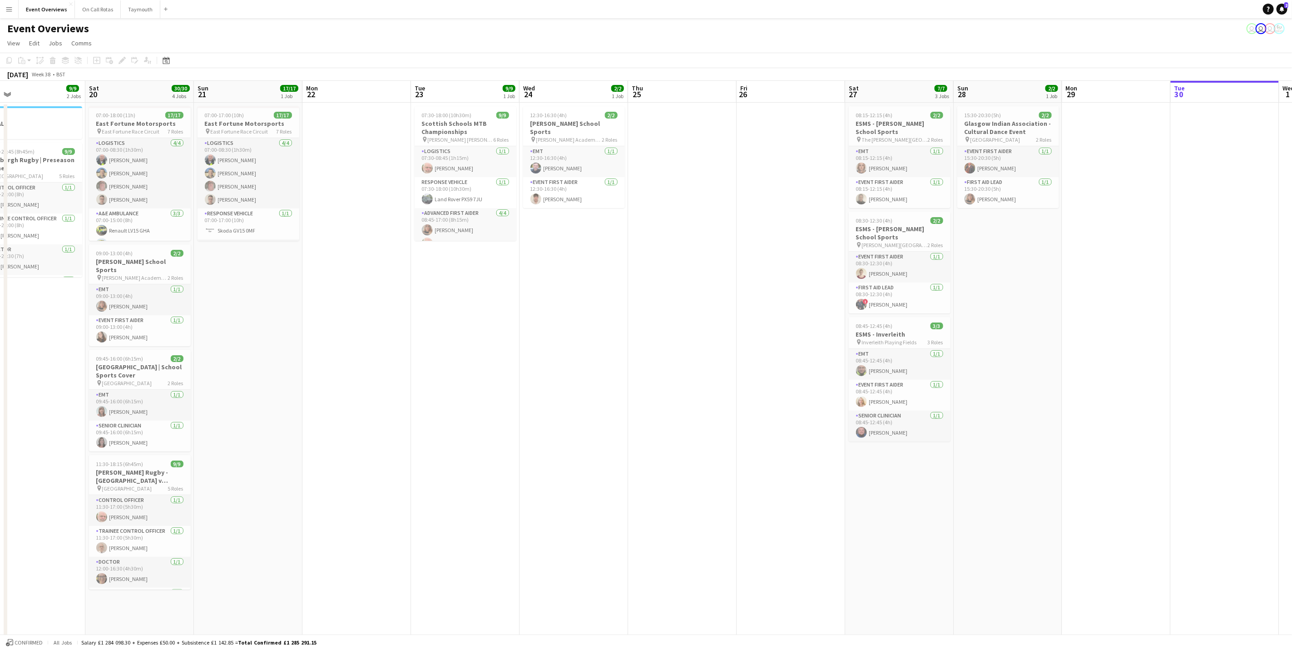
scroll to position [0, 207]
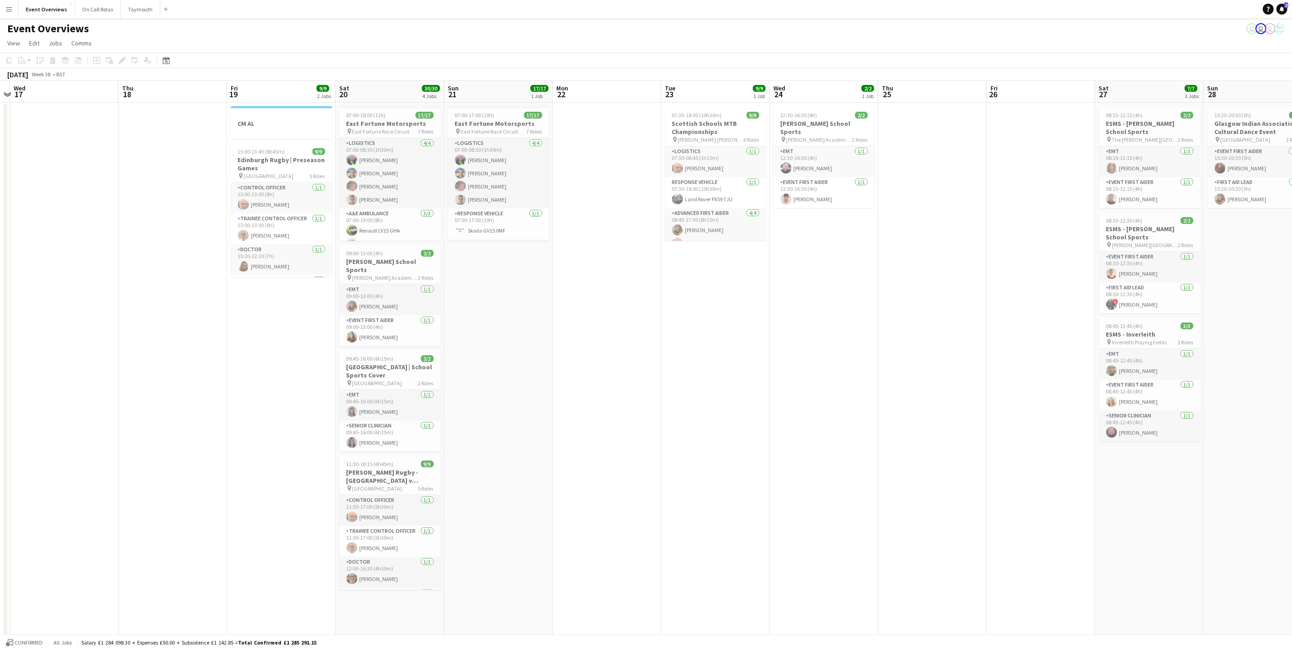
click at [949, 410] on app-calendar-viewport "Mon 15 Tue 16 Wed 17 Thu 18 Fri 19 9/9 2 Jobs Sat 20 30/30 4 Jobs Sun 21 17/17 …" at bounding box center [646, 430] width 1292 height 699
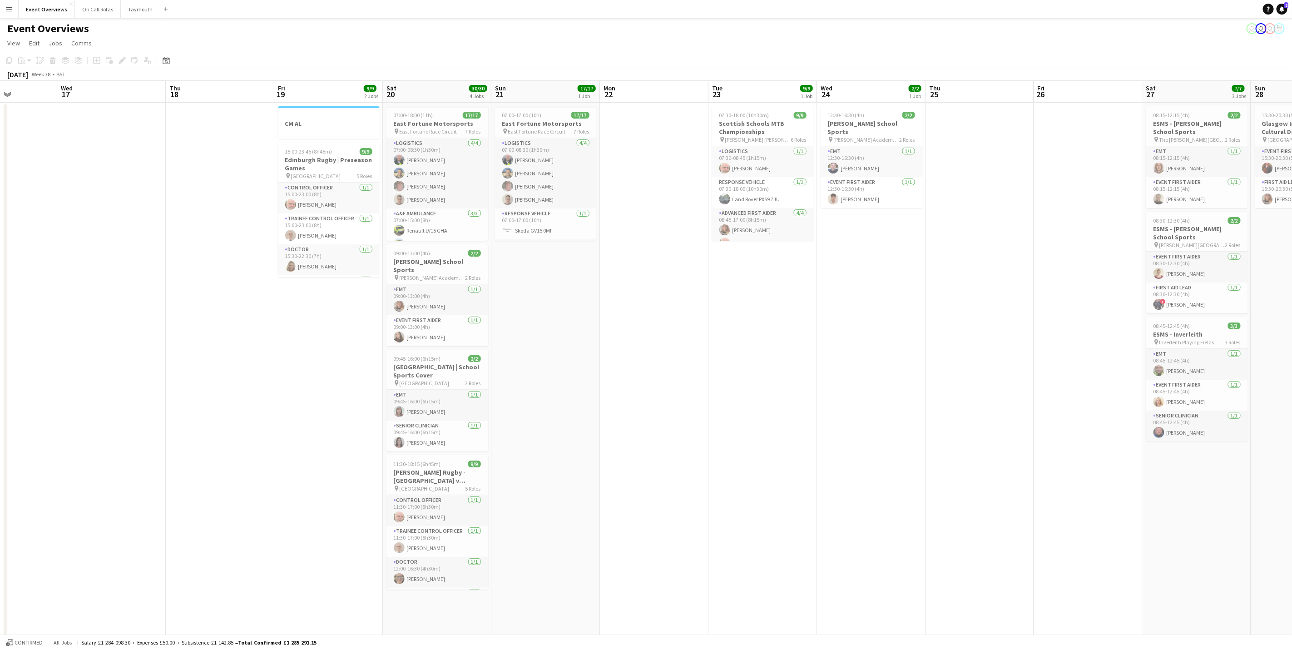
scroll to position [0, 236]
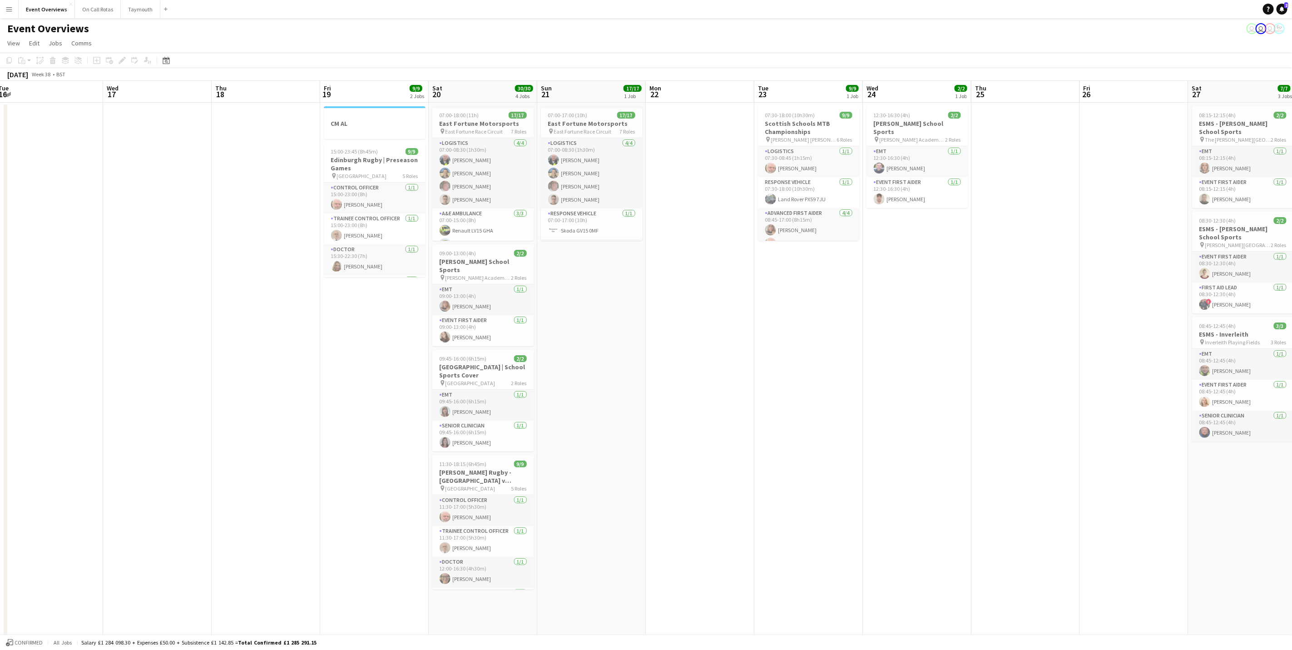
drag, startPoint x: 662, startPoint y: 391, endPoint x: 756, endPoint y: 430, distance: 101.6
click at [756, 430] on app-calendar-viewport "Sun 14 Mon 15 Tue 16 Wed 17 Thu 18 Fri 19 9/9 2 Jobs Sat 20 30/30 4 Jobs Sun 21…" at bounding box center [646, 430] width 1292 height 699
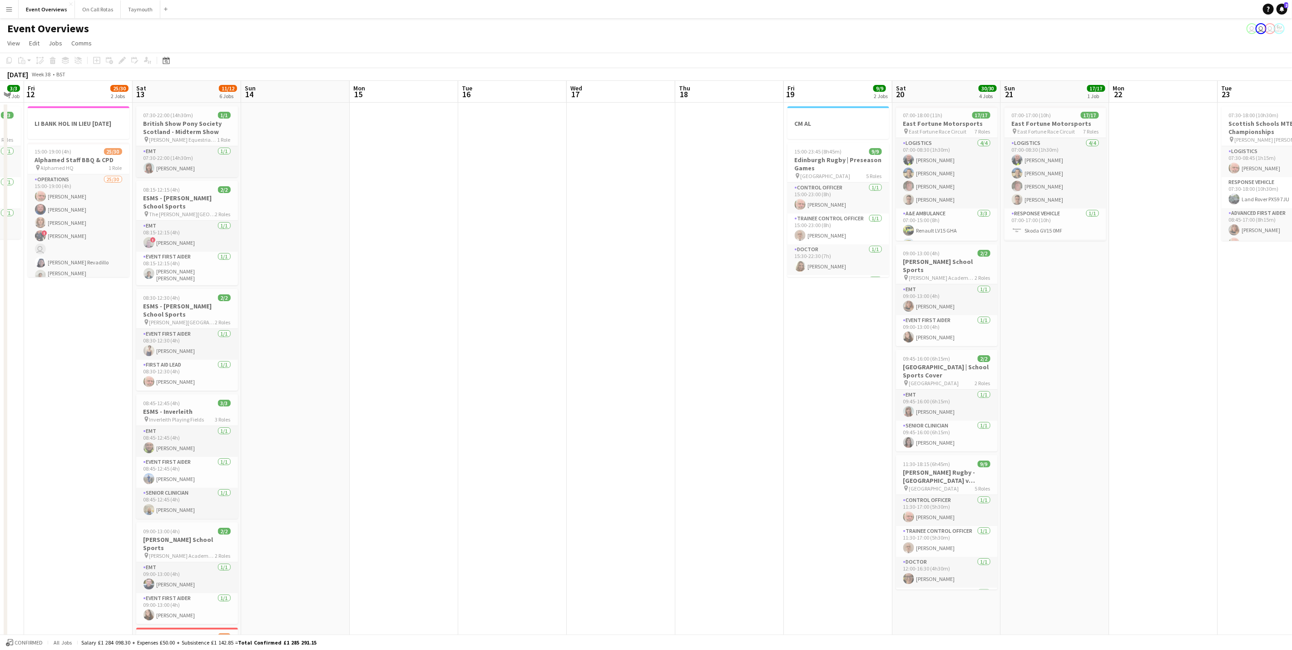
scroll to position [0, 255]
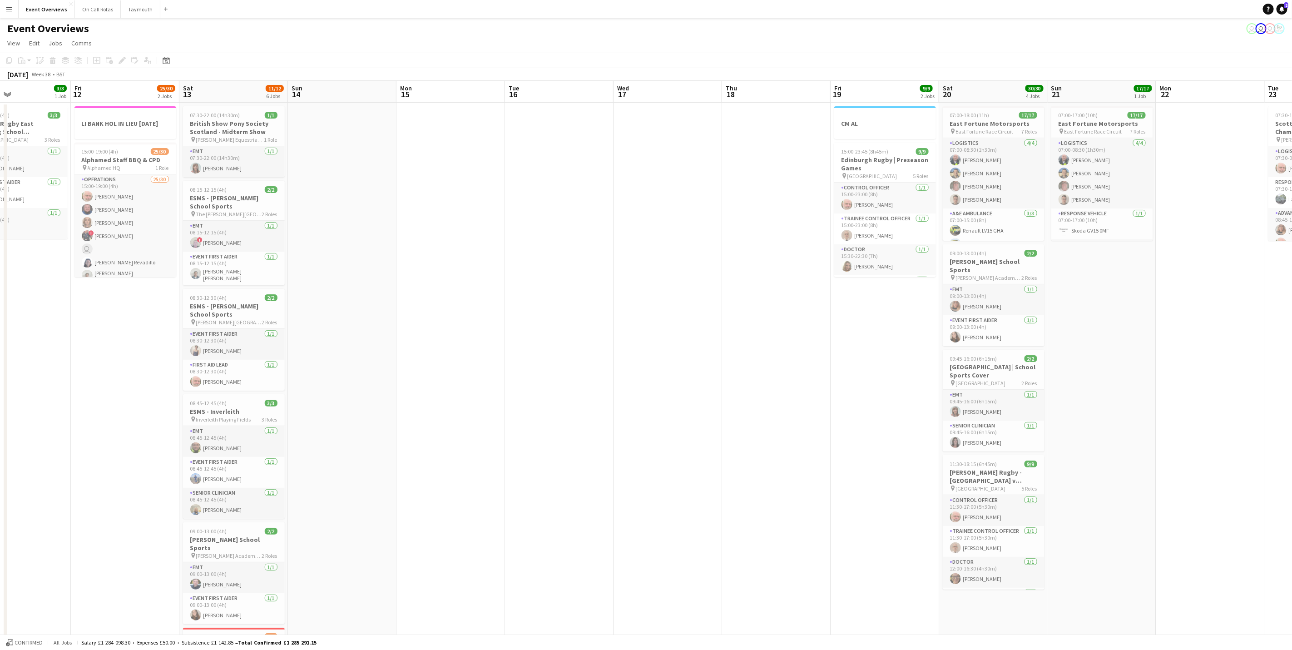
drag, startPoint x: 756, startPoint y: 436, endPoint x: 1266, endPoint y: 422, distance: 509.7
click at [1266, 422] on app-calendar-viewport "Tue 9 4/4 2 Jobs Wed 10 3/3 1 Job Thu 11 3/3 1 Job Fri 12 25/30 2 Jobs Sat 13 1…" at bounding box center [646, 430] width 1292 height 699
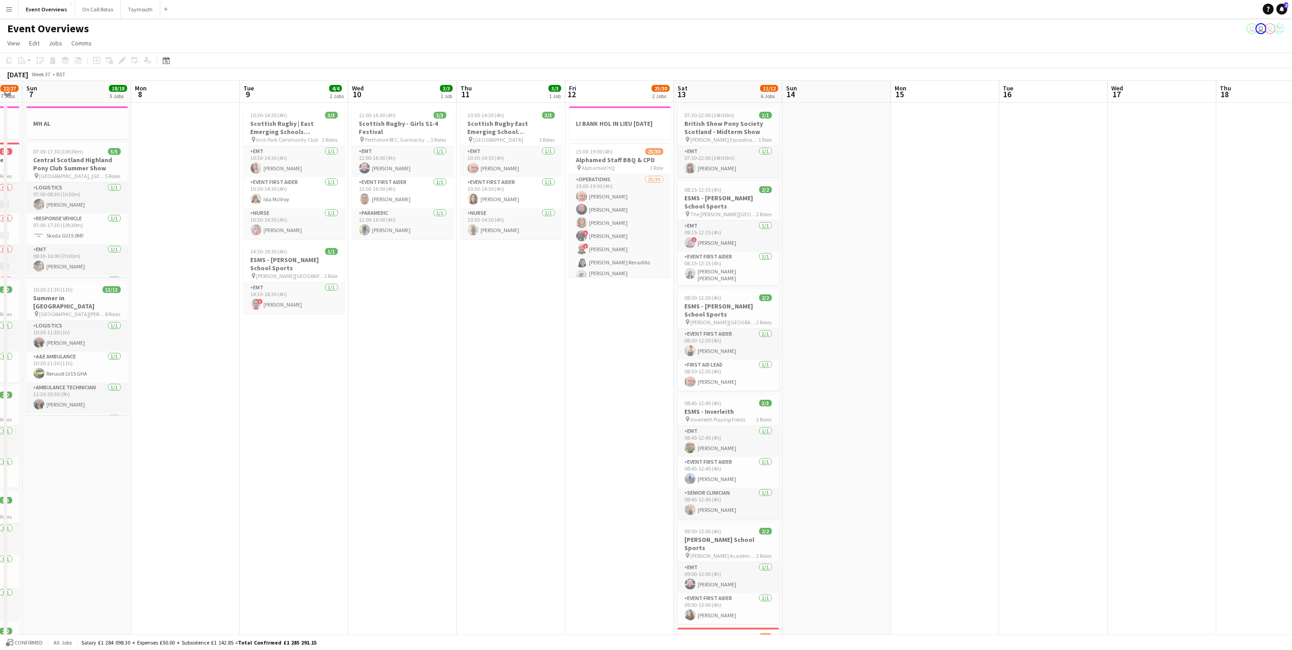
scroll to position [0, 302]
drag, startPoint x: 676, startPoint y: 431, endPoint x: 1172, endPoint y: 365, distance: 499.7
click at [1172, 365] on app-calendar-viewport "Thu 4 2 Jobs Fri 5 13/13 3 Jobs Sat 6 22/27 7 Jobs Sun 7 18/18 3 Jobs Mon 8 Tue…" at bounding box center [646, 480] width 1292 height 799
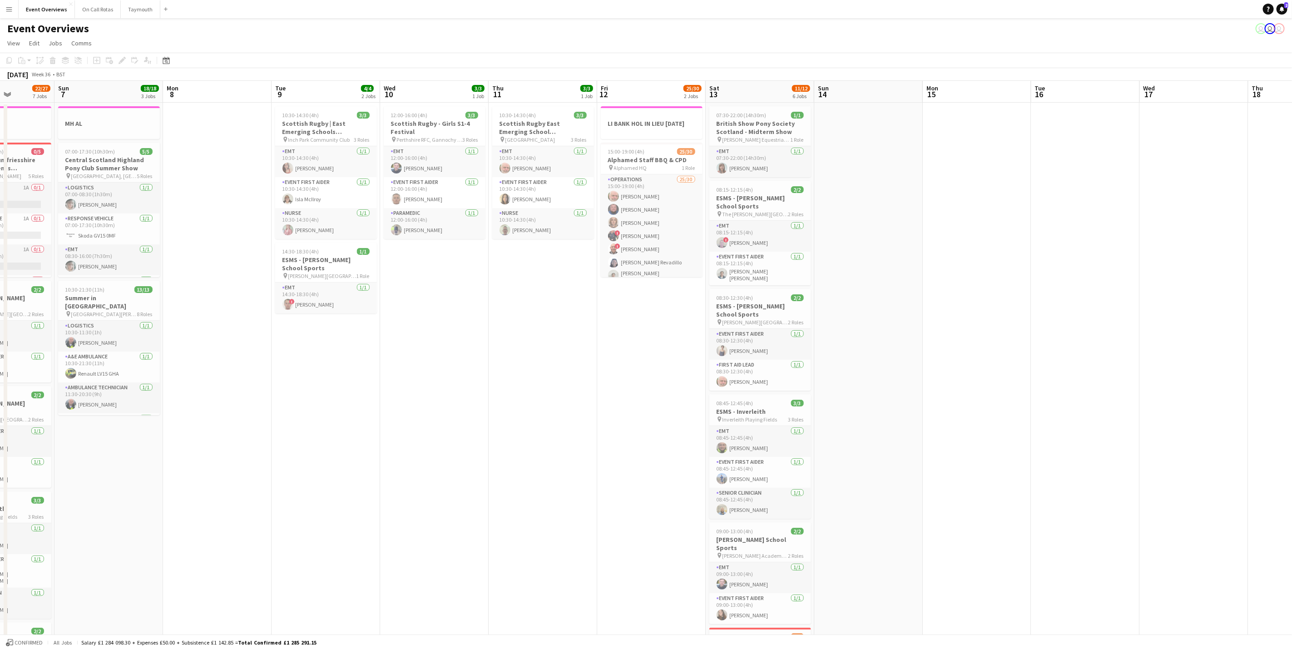
scroll to position [0, 239]
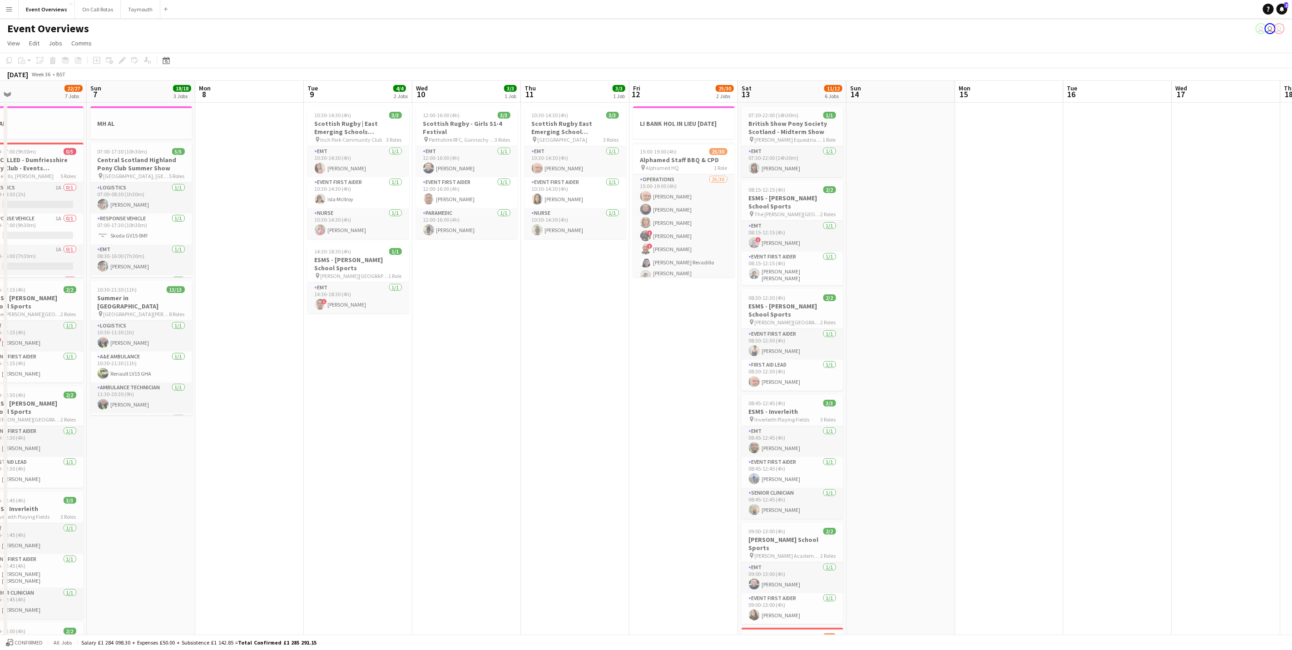
drag, startPoint x: 406, startPoint y: 406, endPoint x: 462, endPoint y: 417, distance: 56.4
click at [462, 417] on app-calendar-viewport "Thu 4 2 Jobs Fri 5 13/13 3 Jobs Sat 6 22/27 7 Jobs Sun 7 18/18 3 Jobs Mon 8 Tue…" at bounding box center [646, 480] width 1292 height 799
click at [343, 311] on app-card-role "EMT [DATE] 14:30-18:30 (4h) ! [PERSON_NAME]" at bounding box center [358, 297] width 102 height 31
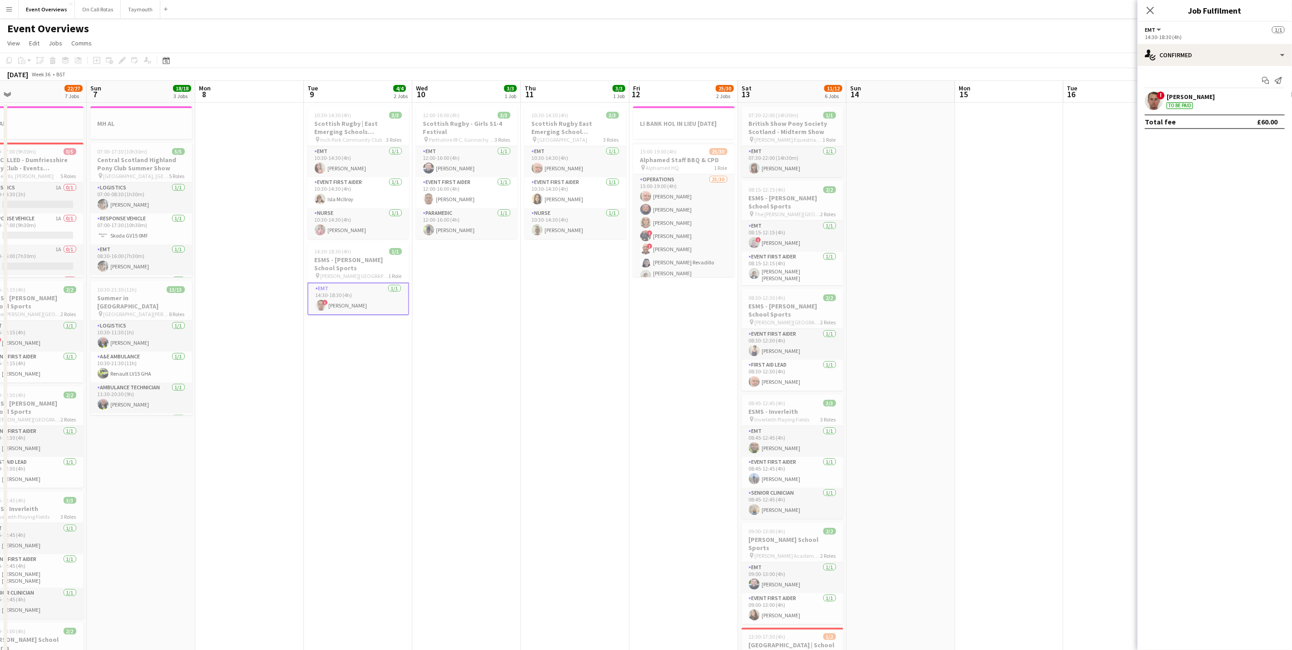
click at [1216, 97] on div "! [PERSON_NAME] To be paid" at bounding box center [1215, 101] width 154 height 18
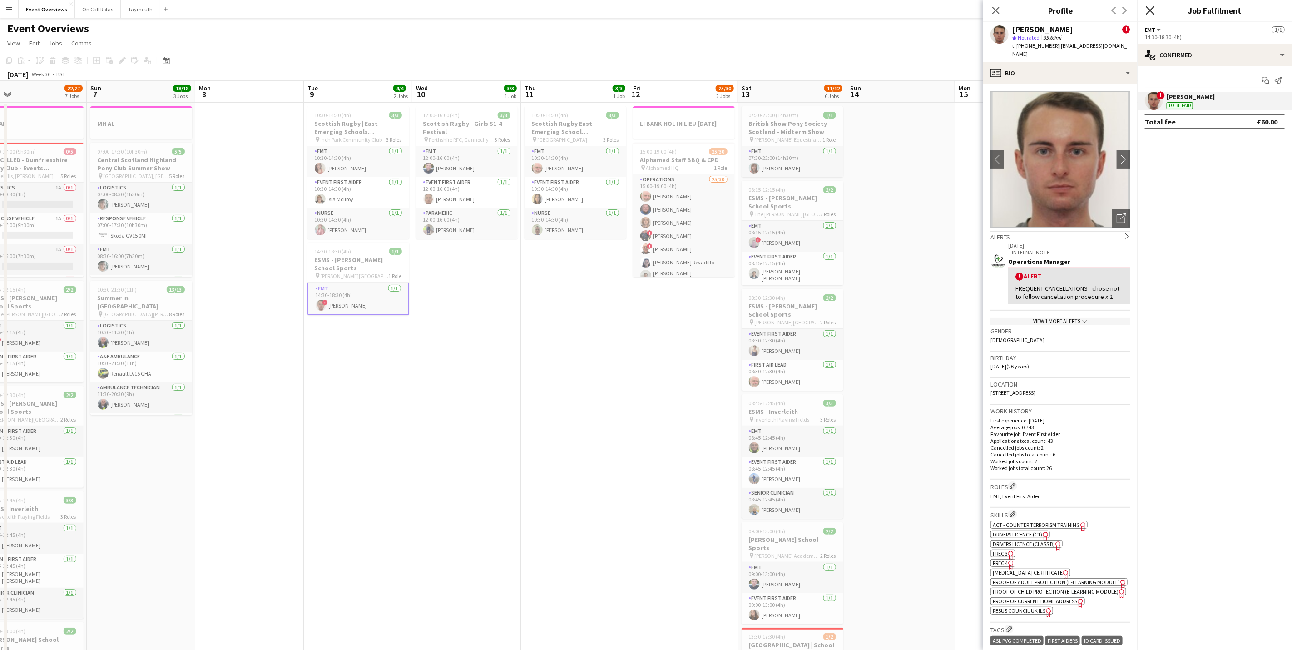
click at [1150, 10] on icon at bounding box center [1150, 10] width 9 height 9
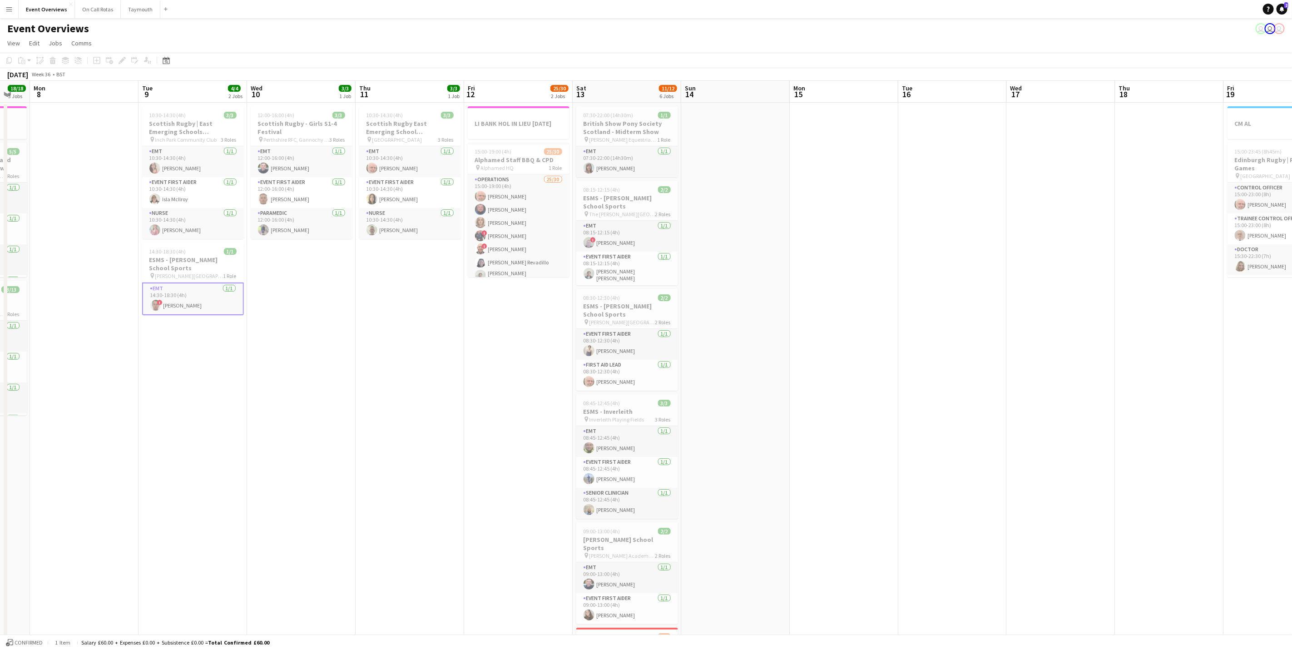
drag, startPoint x: 1116, startPoint y: 492, endPoint x: 408, endPoint y: 511, distance: 708.2
click at [408, 511] on app-calendar-viewport "Fri 5 13/13 3 Jobs Sat 6 22/27 7 Jobs Sun 7 18/18 3 Jobs Mon 8 Tue 9 4/4 2 Jobs…" at bounding box center [646, 480] width 1292 height 799
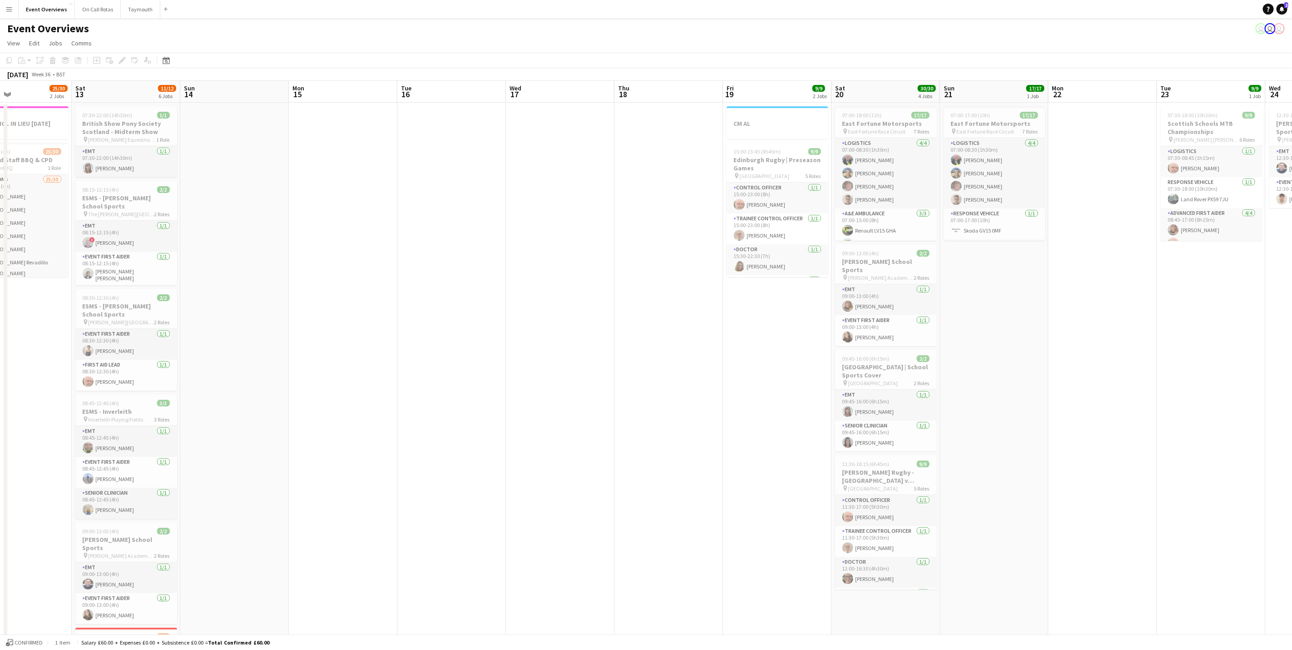
drag, startPoint x: 910, startPoint y: 447, endPoint x: 518, endPoint y: 464, distance: 392.7
click at [518, 464] on app-calendar-viewport "Wed 10 3/3 1 Job Thu 11 3/3 1 Job Fri 12 25/30 2 Jobs Sat 13 11/12 6 Jobs Sun 1…" at bounding box center [646, 480] width 1292 height 799
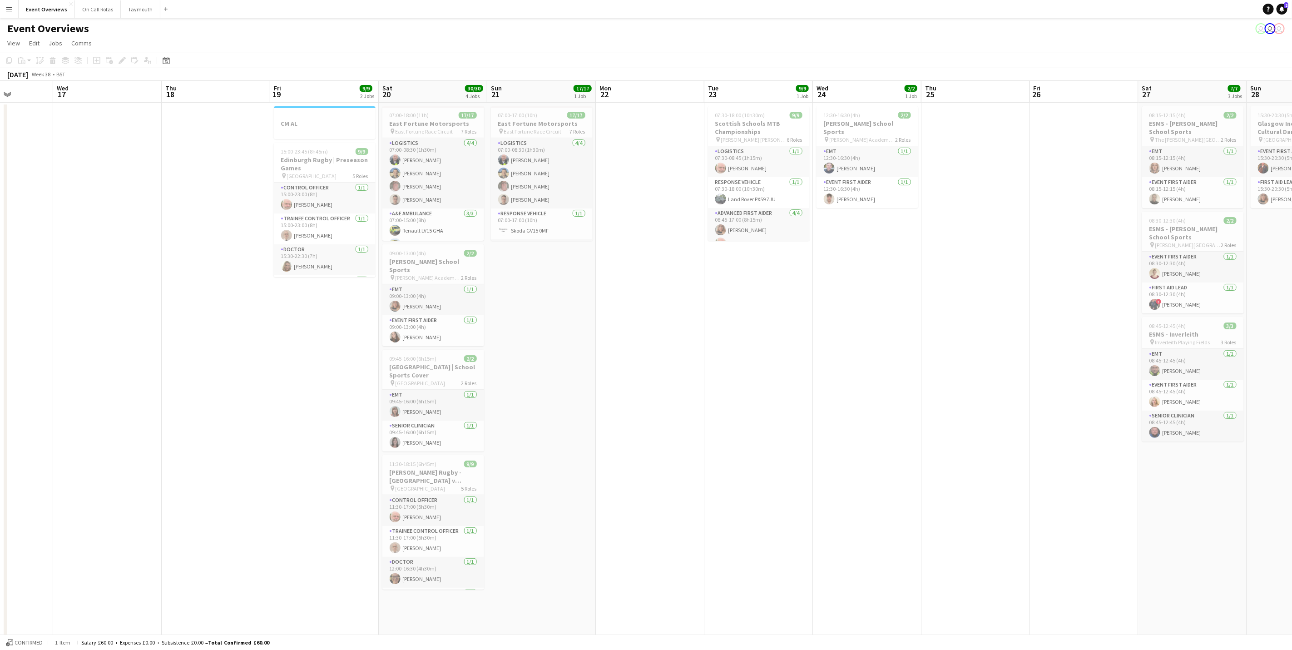
drag, startPoint x: 851, startPoint y: 413, endPoint x: 678, endPoint y: 436, distance: 173.6
click at [580, 436] on app-calendar-viewport "Sun 14 Mon 15 Tue 16 Wed 17 Thu 18 Fri 19 9/9 2 Jobs Sat 20 30/30 4 Jobs Sun 21…" at bounding box center [646, 480] width 1292 height 799
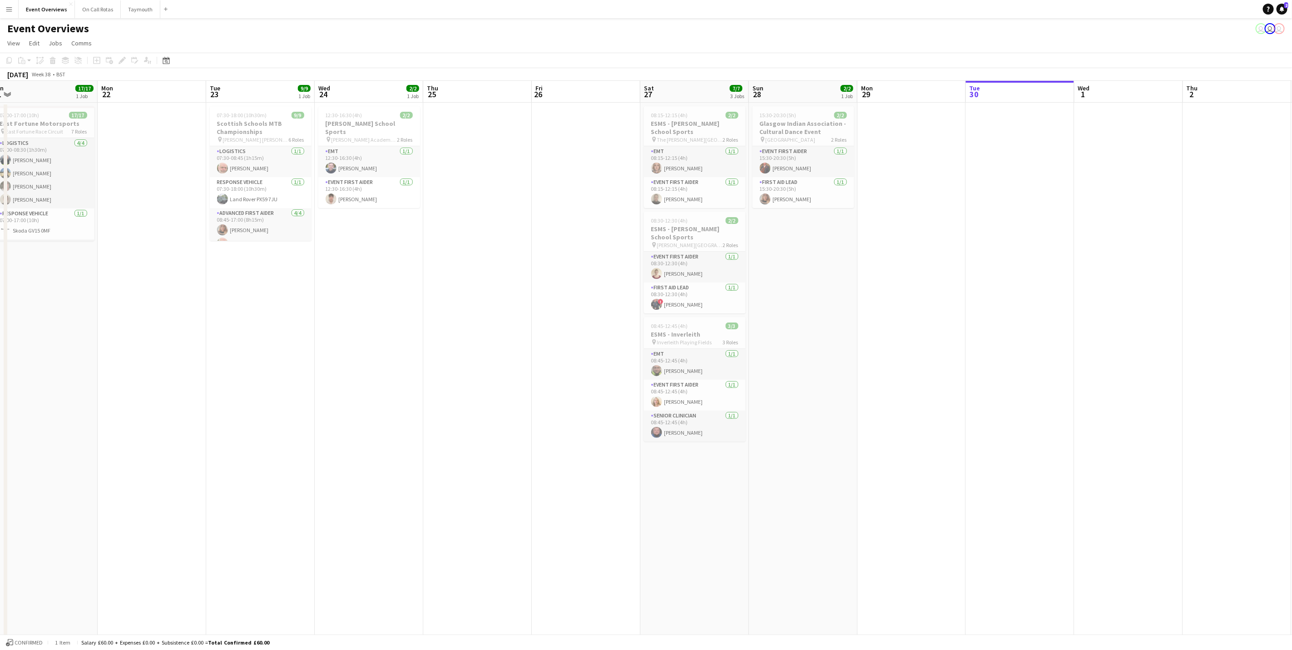
drag, startPoint x: 316, startPoint y: 474, endPoint x: 474, endPoint y: 456, distance: 159.0
click at [315, 474] on app-calendar-viewport "Thu 18 Fri 19 9/9 2 Jobs Sat 20 30/30 4 Jobs Sun 21 17/17 1 Job Mon 22 Tue 23 9…" at bounding box center [646, 480] width 1292 height 799
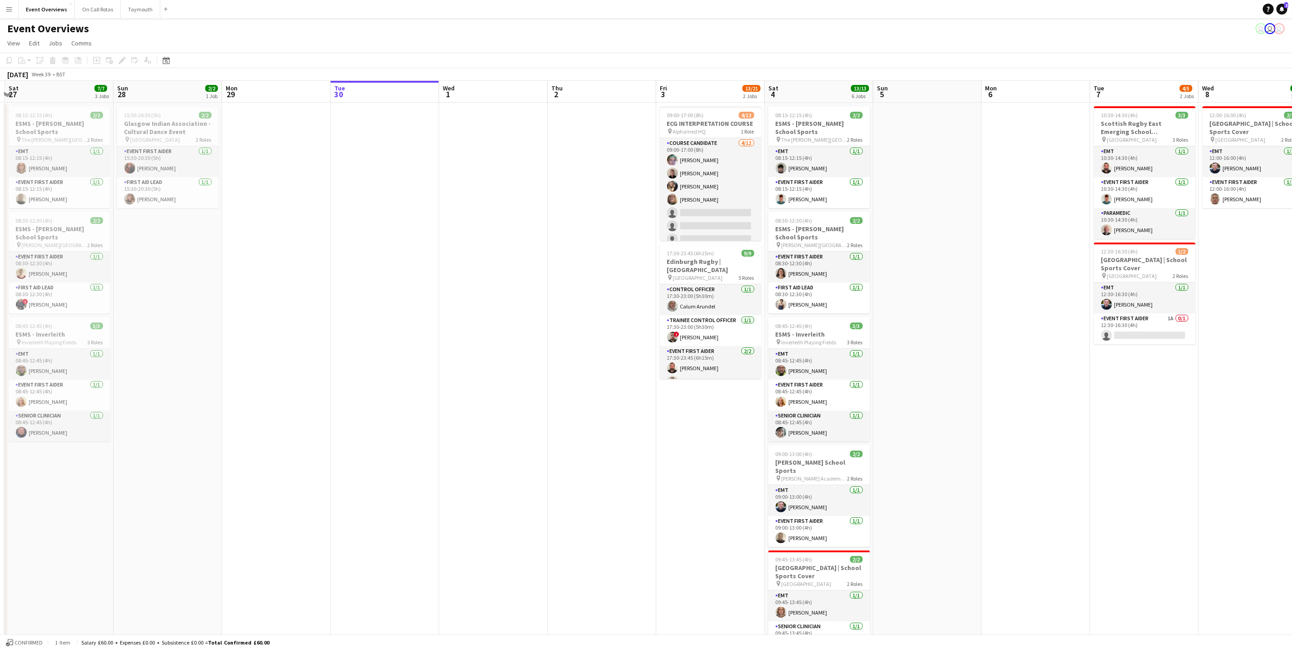
drag, startPoint x: 766, startPoint y: 454, endPoint x: 413, endPoint y: 486, distance: 353.9
click at [413, 486] on app-calendar-viewport "Wed 24 2/2 1 Job Thu 25 Fri 26 Sat 27 7/7 3 Jobs Sun 28 2/2 1 Job Mon 29 Tue 30…" at bounding box center [646, 480] width 1292 height 799
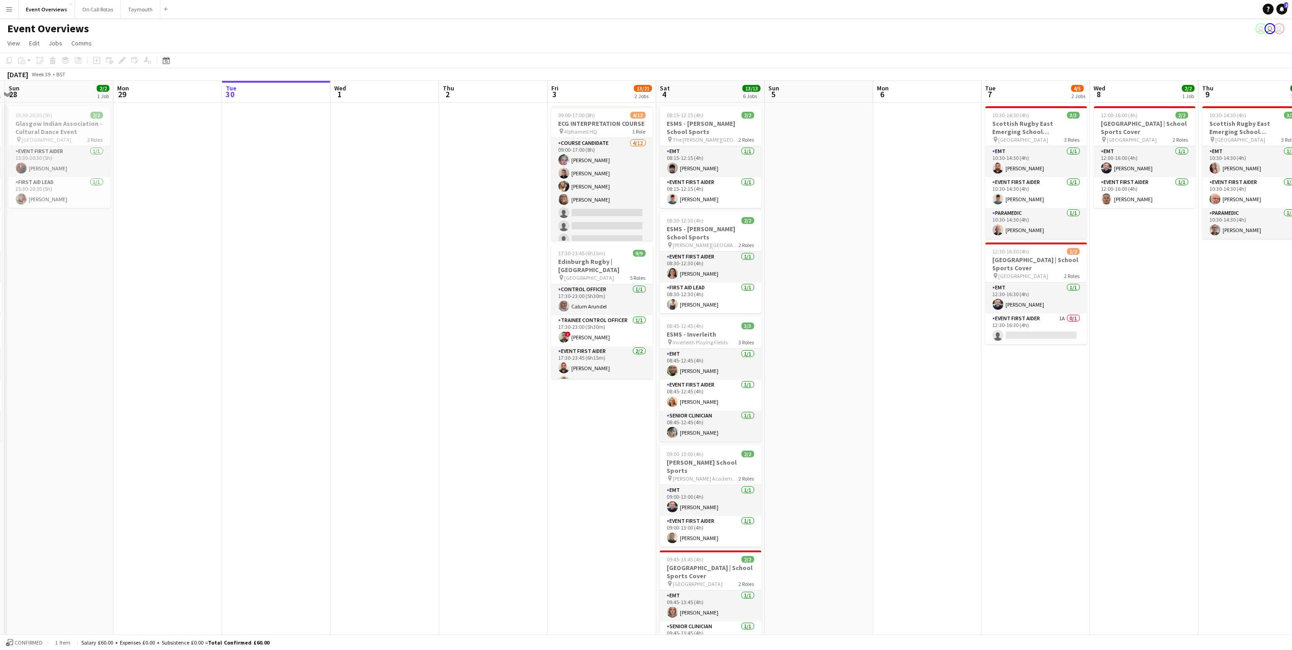
scroll to position [0, 286]
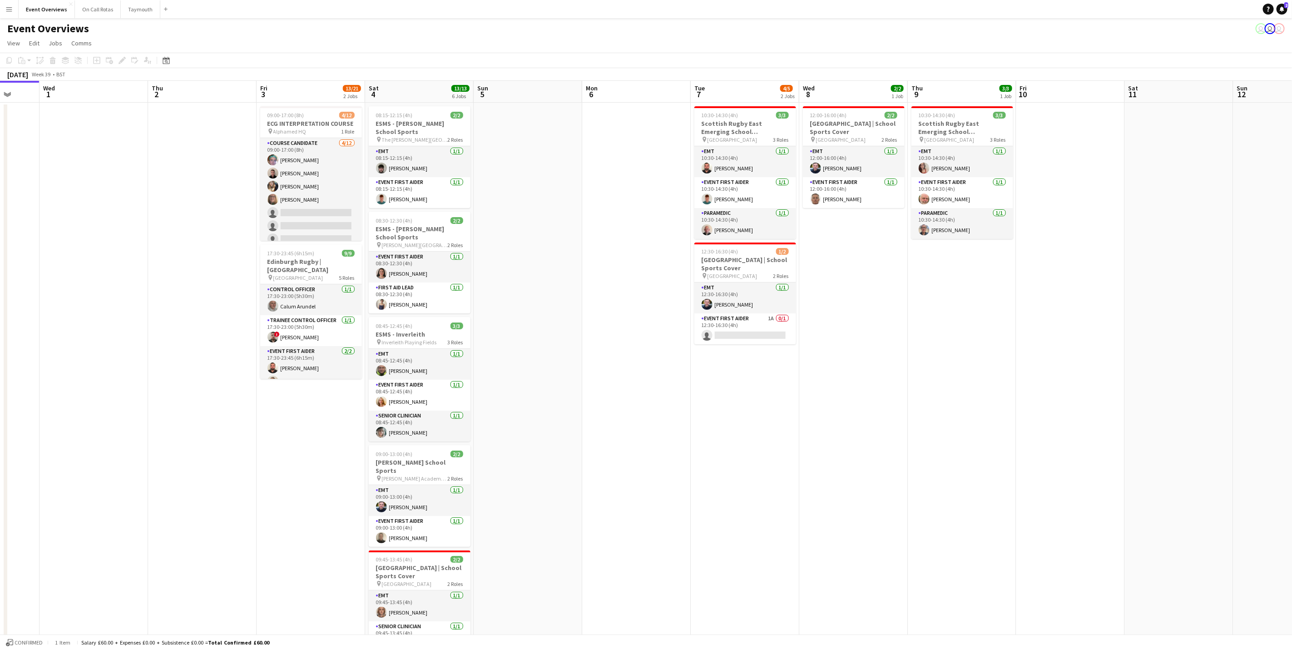
click at [631, 467] on app-calendar-viewport "Sun 28 2/2 1 Job Mon 29 Tue 30 Wed 1 Thu 2 Fri 3 13/21 2 Jobs Sat 4 13/13 6 Job…" at bounding box center [646, 480] width 1292 height 799
